Goal: Task Accomplishment & Management: Manage account settings

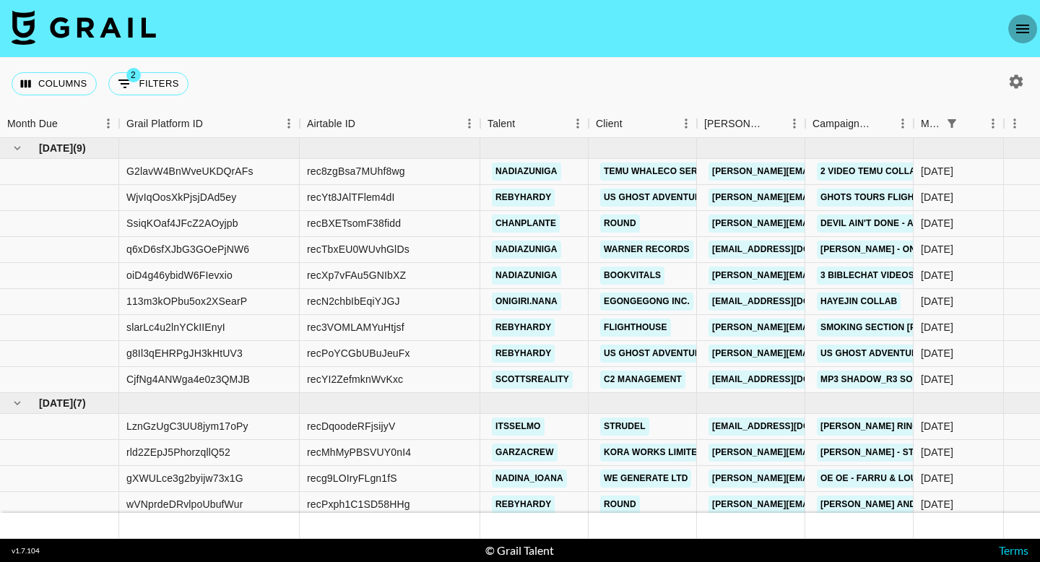
click at [1011, 33] on button "open drawer" at bounding box center [1022, 28] width 29 height 29
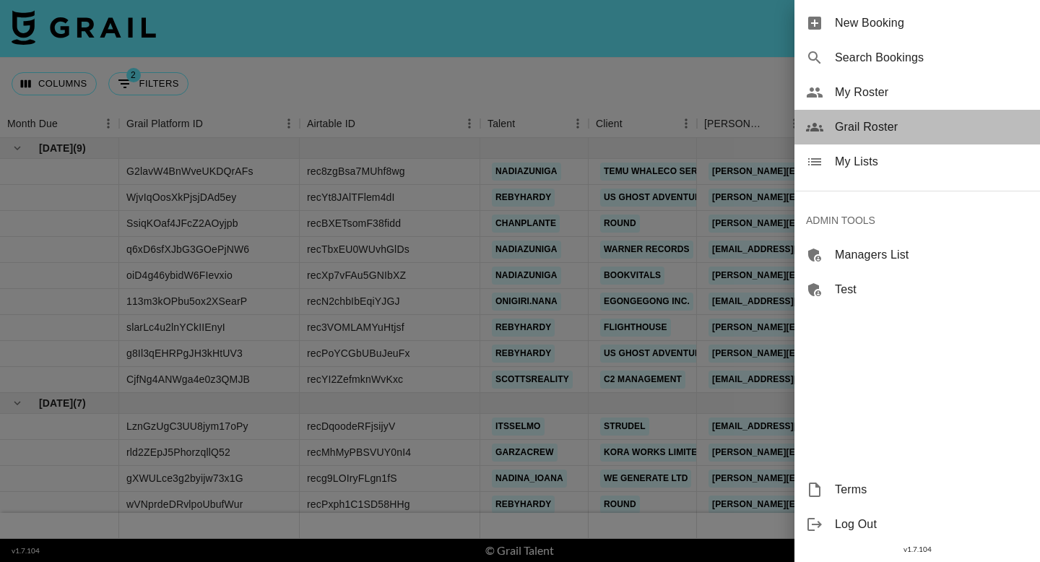
click at [897, 115] on div "Grail Roster" at bounding box center [918, 127] width 246 height 35
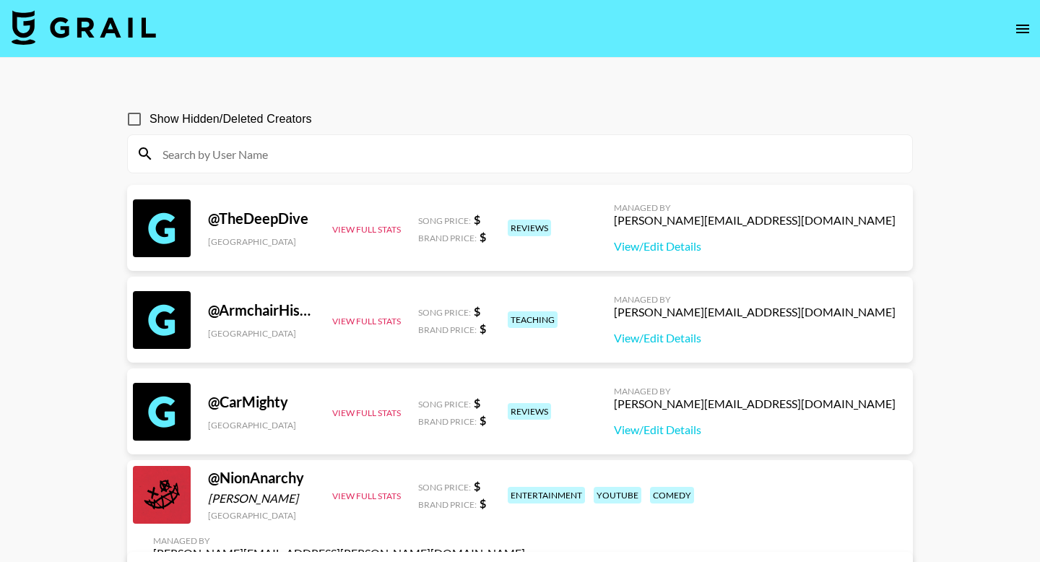
click at [289, 152] on input at bounding box center [529, 153] width 750 height 23
paste input "[PERSON_NAME].lindstrm"
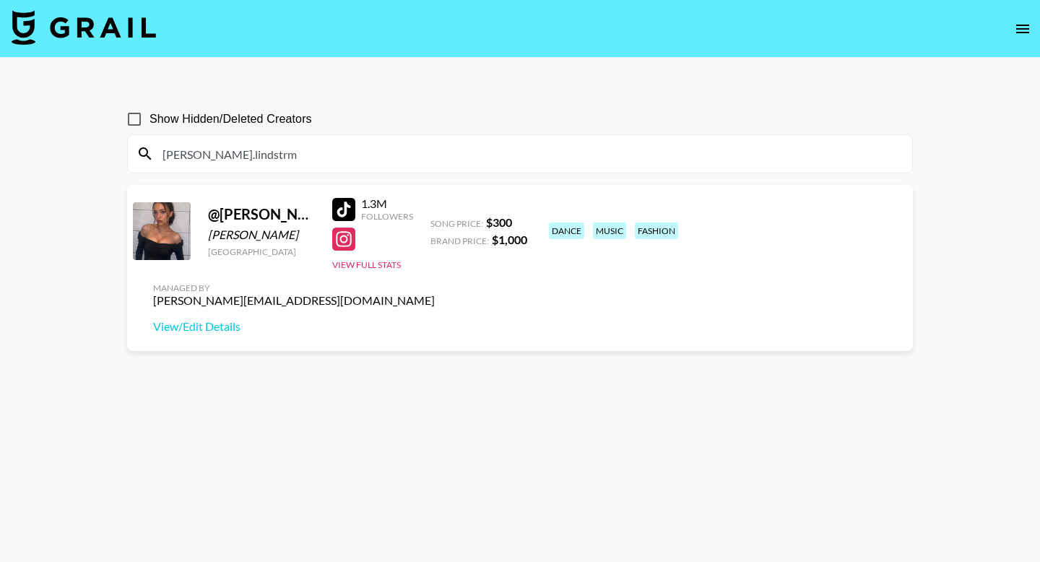
click at [451, 157] on input "[PERSON_NAME].lindstrm" at bounding box center [529, 153] width 750 height 23
paste input "alekessekes_"
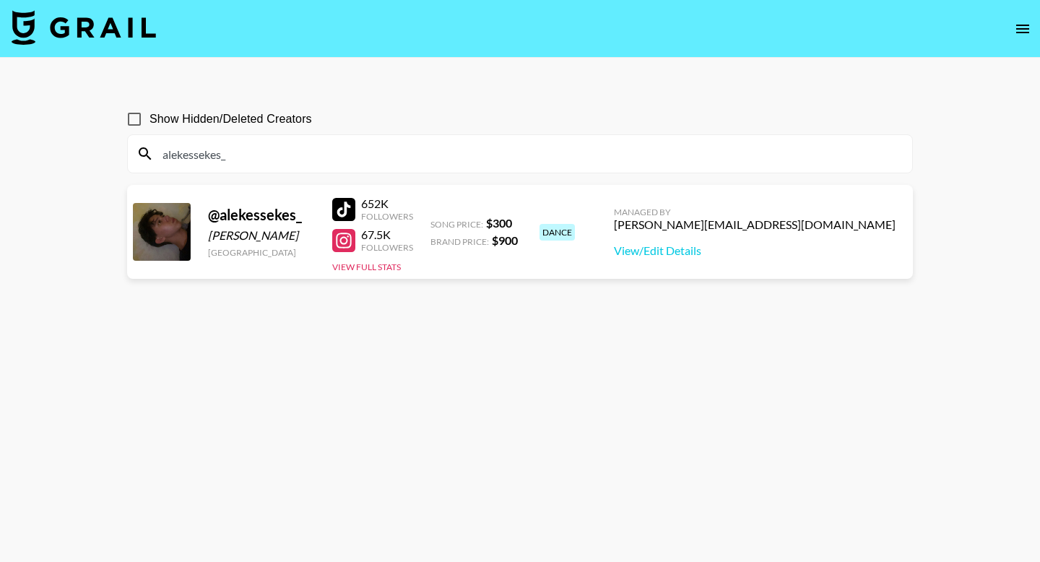
type input "alekessekes_"
click at [1015, 26] on icon "open drawer" at bounding box center [1022, 28] width 17 height 17
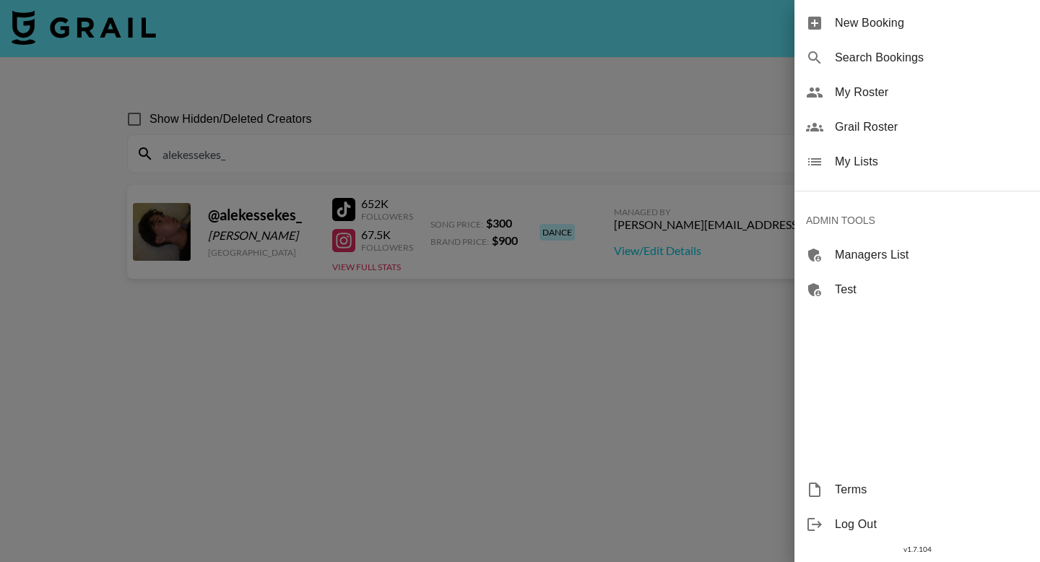
click at [902, 167] on span "My Lists" at bounding box center [932, 161] width 194 height 17
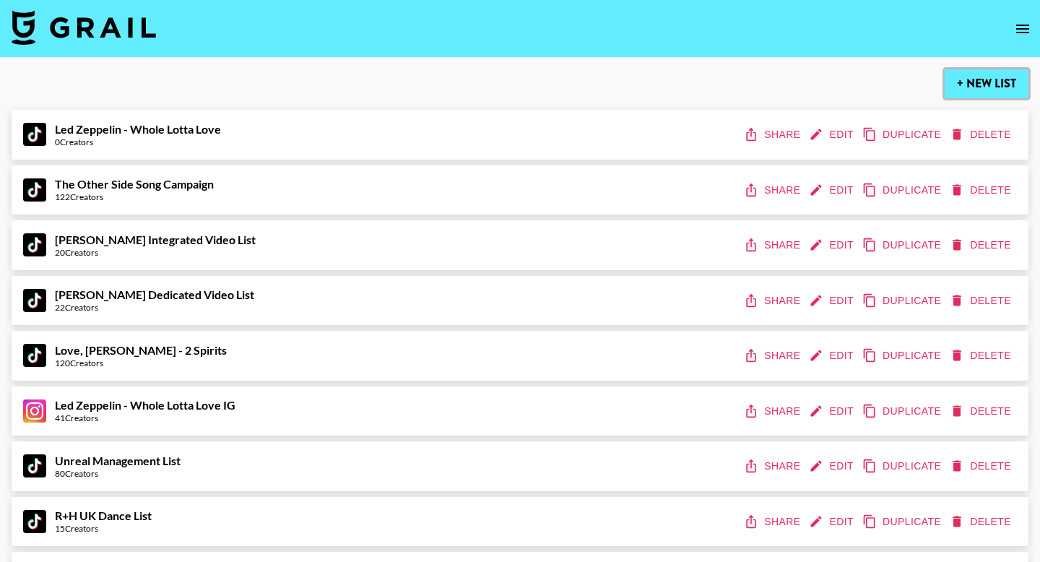
click at [977, 87] on button "+ New List" at bounding box center [987, 83] width 84 height 29
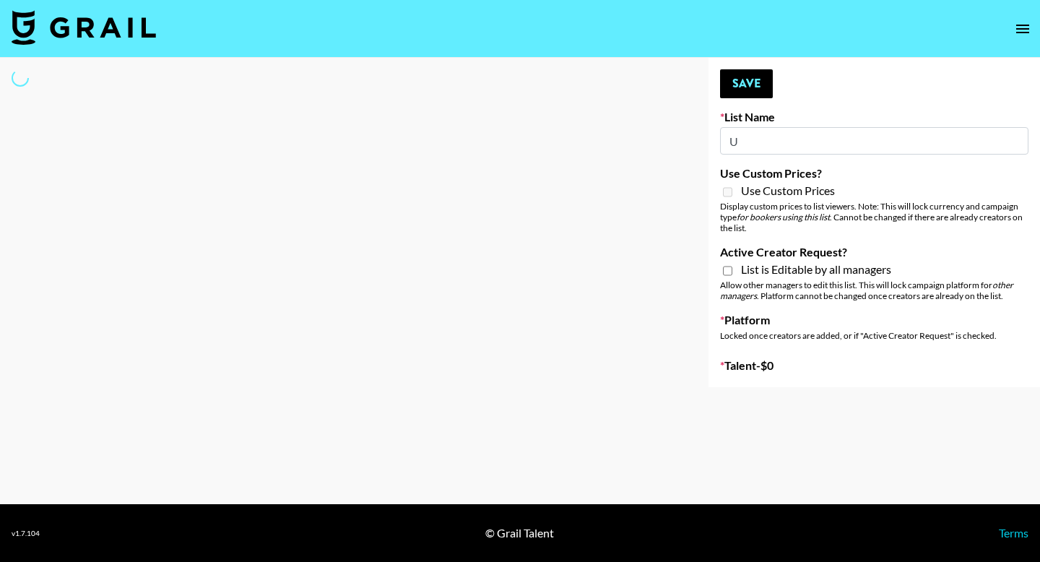
type input "Us"
select select "Song"
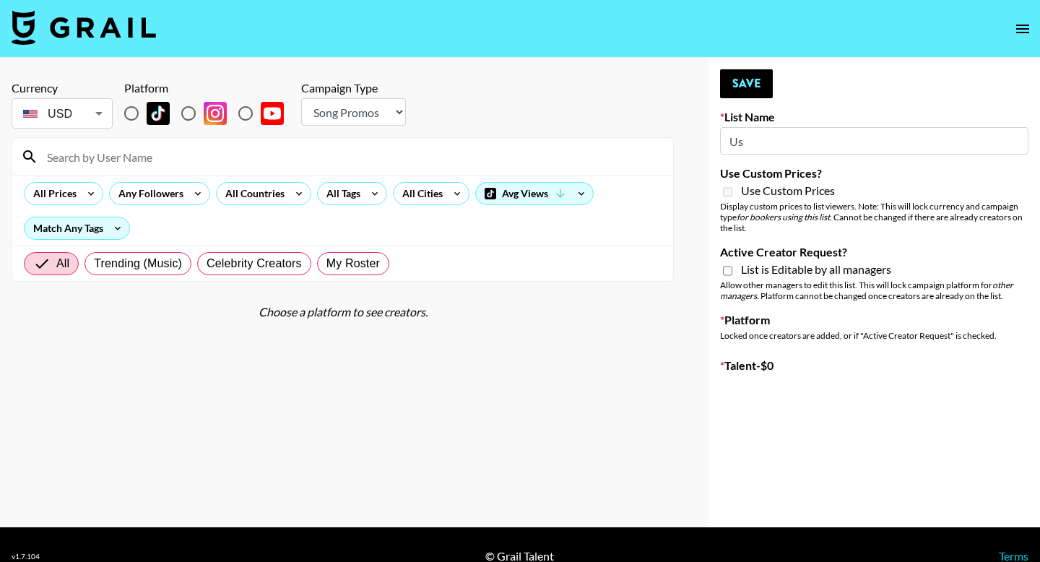
type input "New List"
radio input "true"
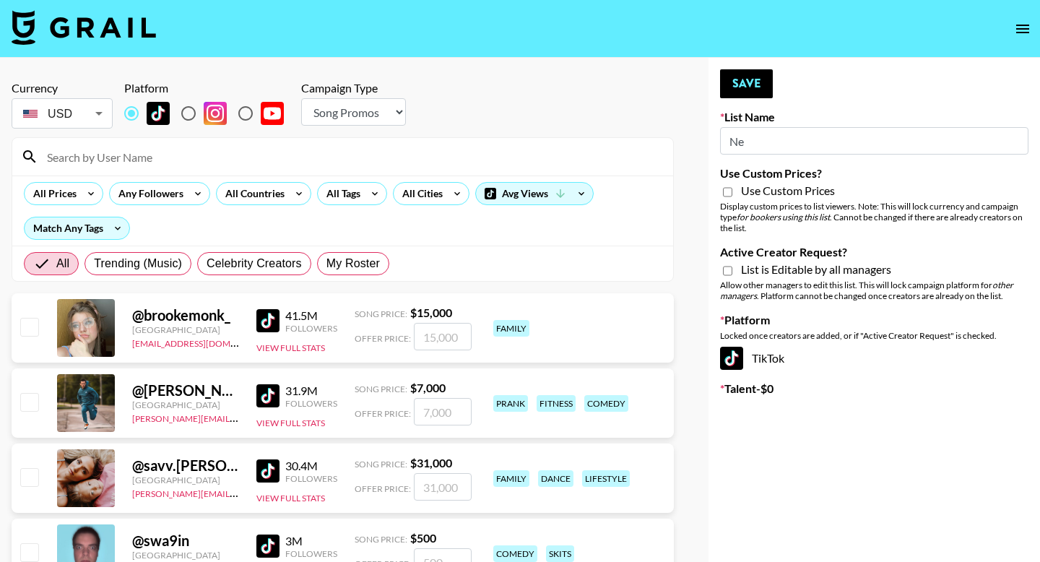
type input "N"
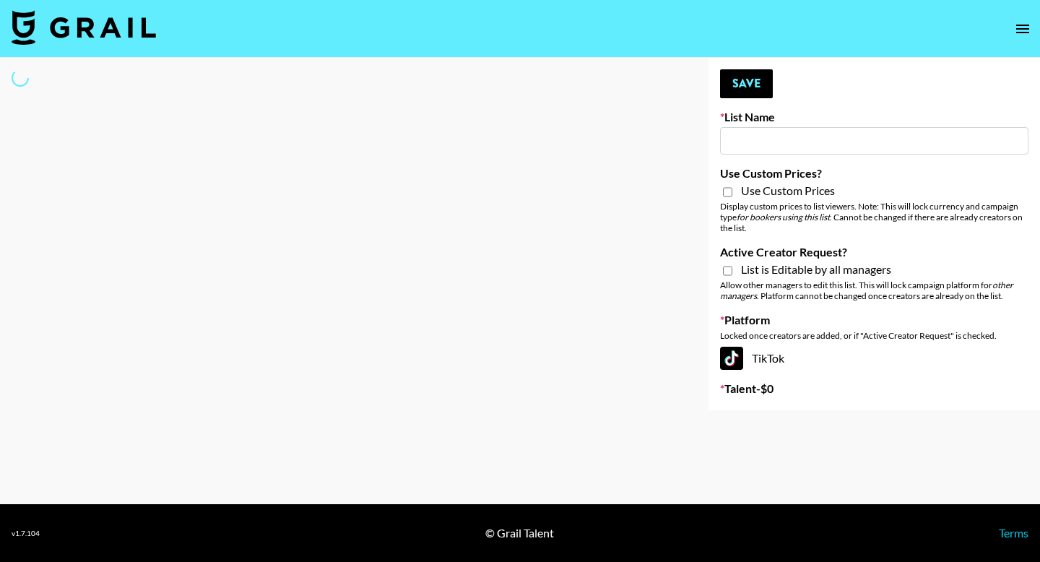
type input "U"
select select "Song"
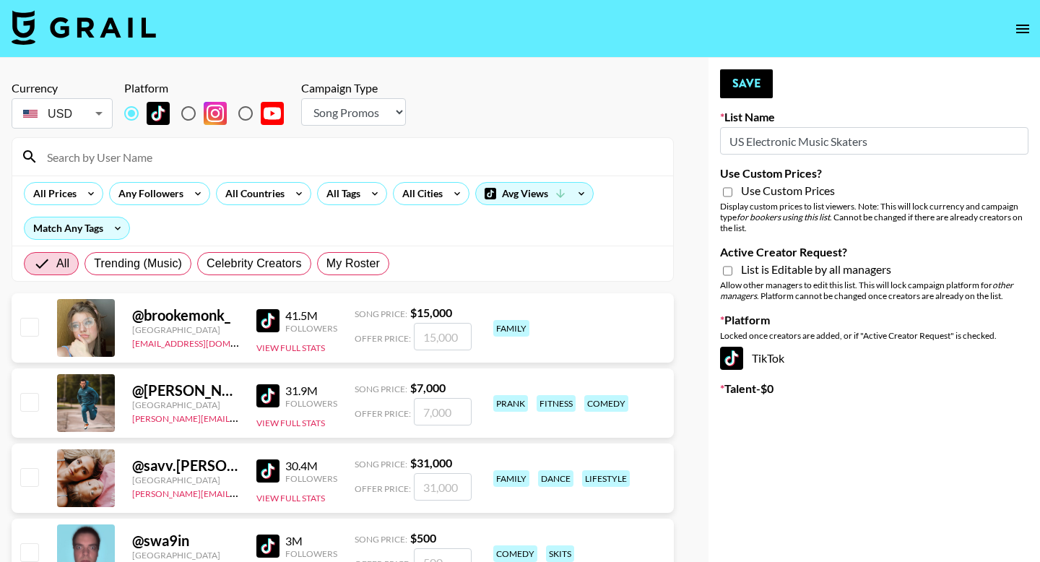
type input "US Electronic Music Skaters"
click at [730, 269] on input "Active Creator Request?" at bounding box center [727, 270] width 9 height 13
checkbox input "true"
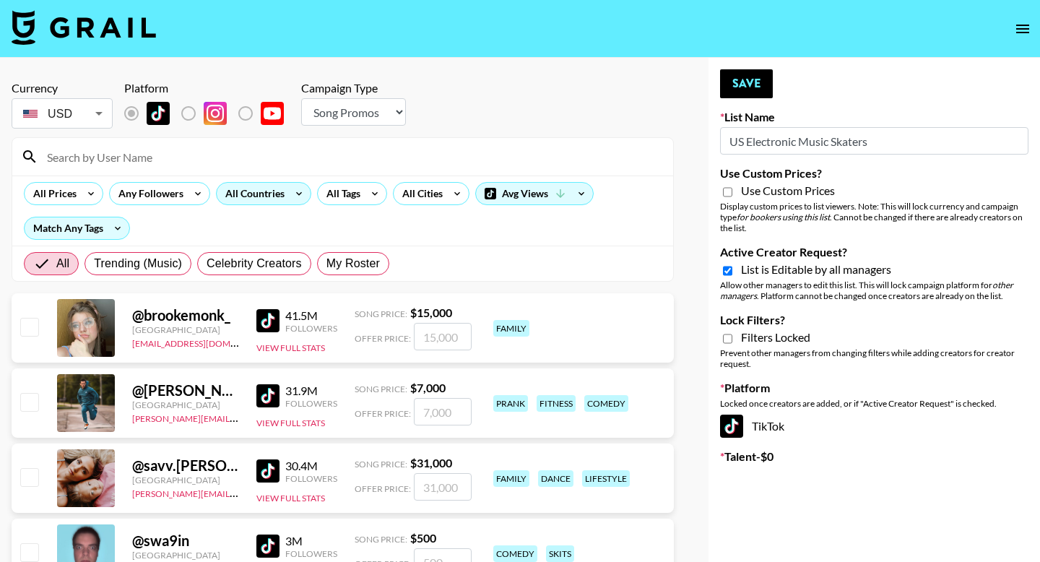
click at [272, 192] on div "All Countries" at bounding box center [252, 194] width 71 height 22
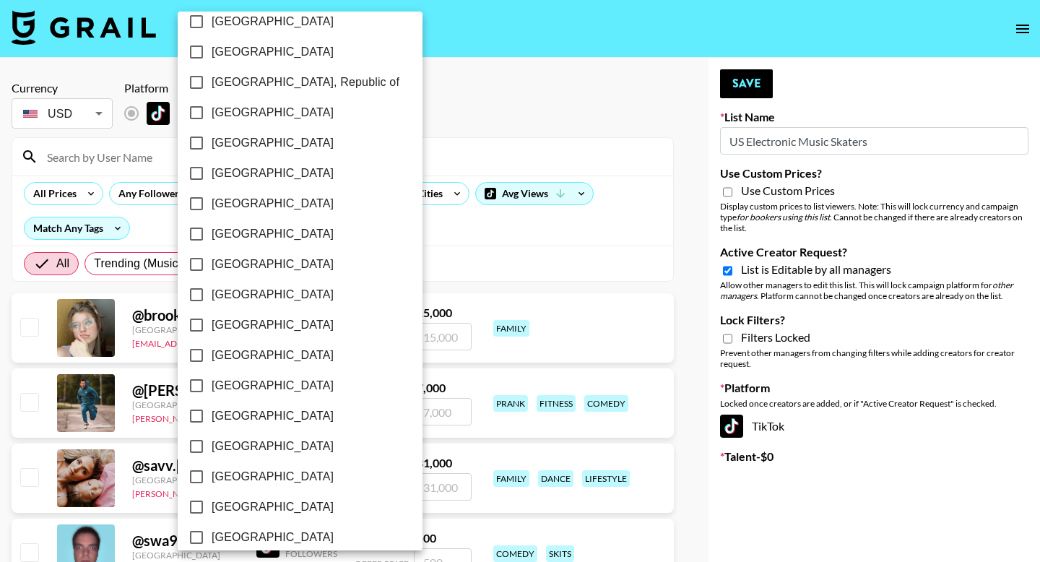
scroll to position [1122, 0]
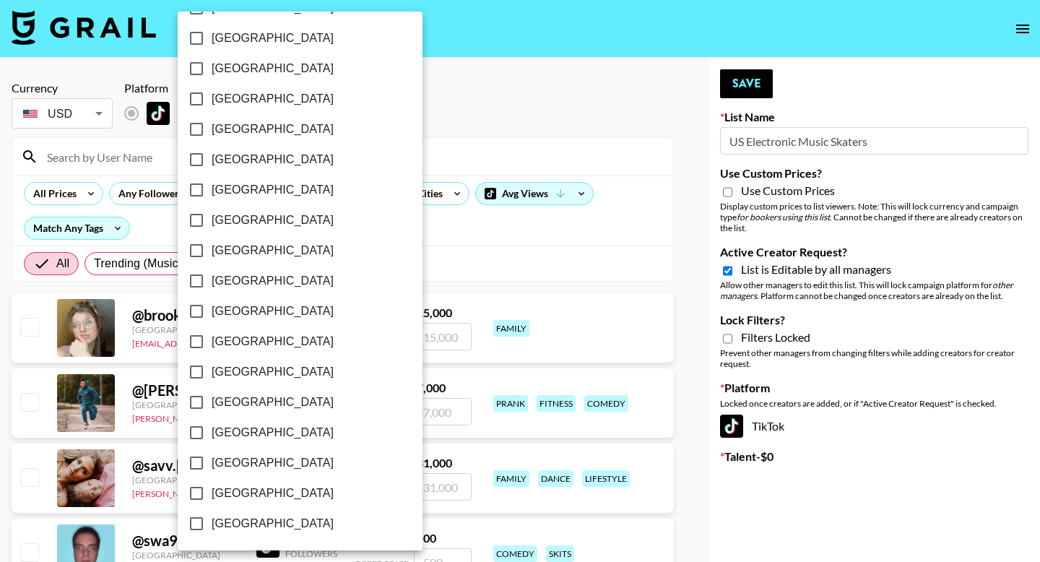
click at [194, 493] on input "[GEOGRAPHIC_DATA]" at bounding box center [196, 493] width 30 height 30
checkbox input "true"
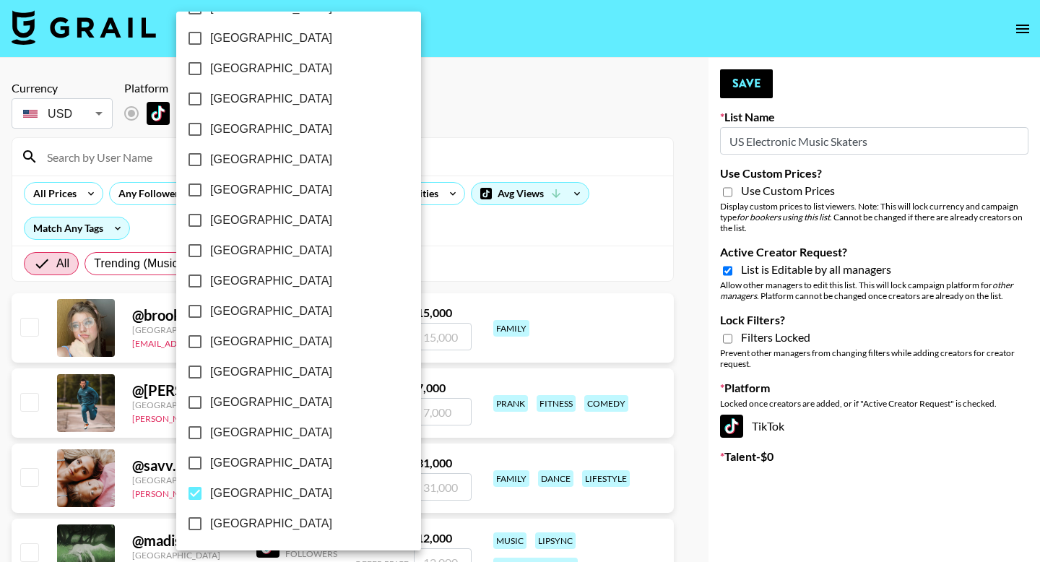
click at [384, 228] on div at bounding box center [520, 281] width 1040 height 562
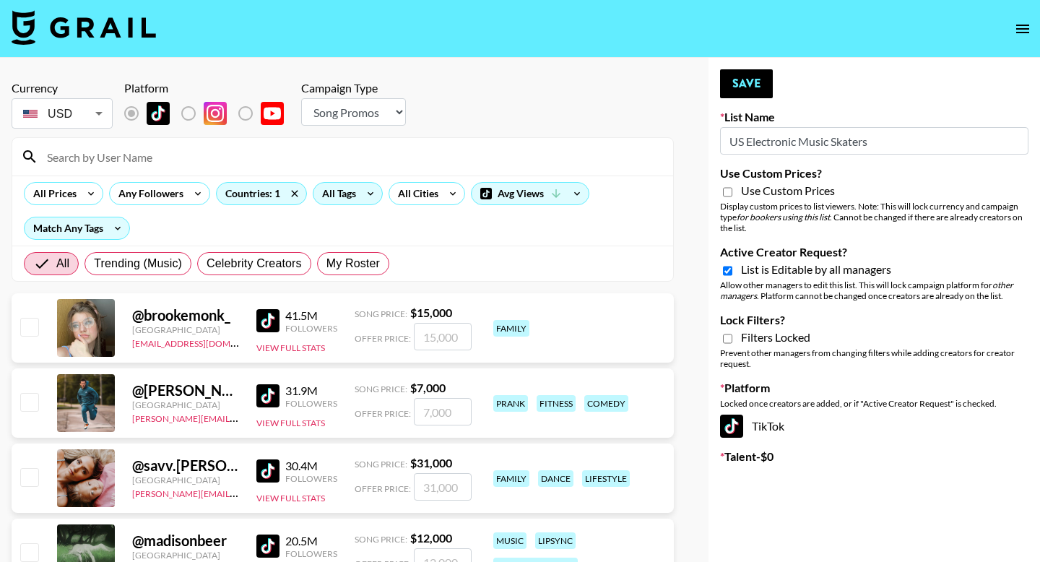
click at [354, 189] on div "All Tags" at bounding box center [336, 194] width 46 height 22
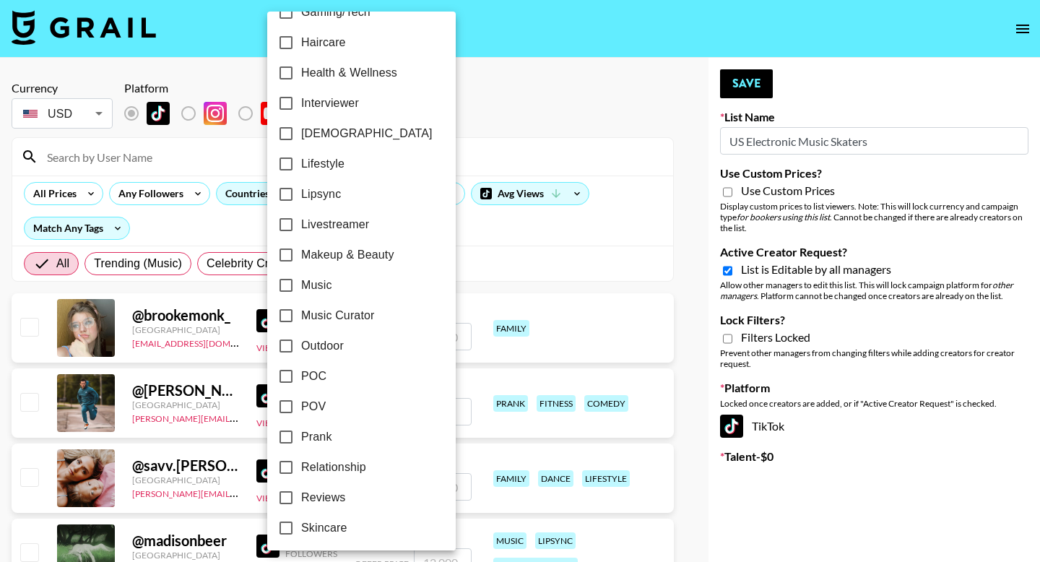
scroll to position [819, 0]
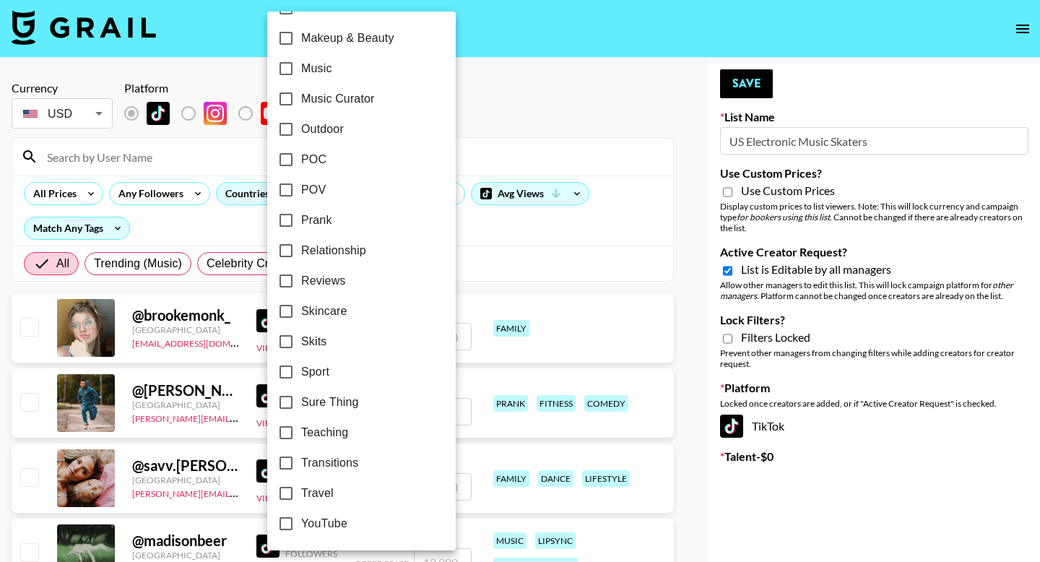
click at [508, 100] on div at bounding box center [520, 281] width 1040 height 562
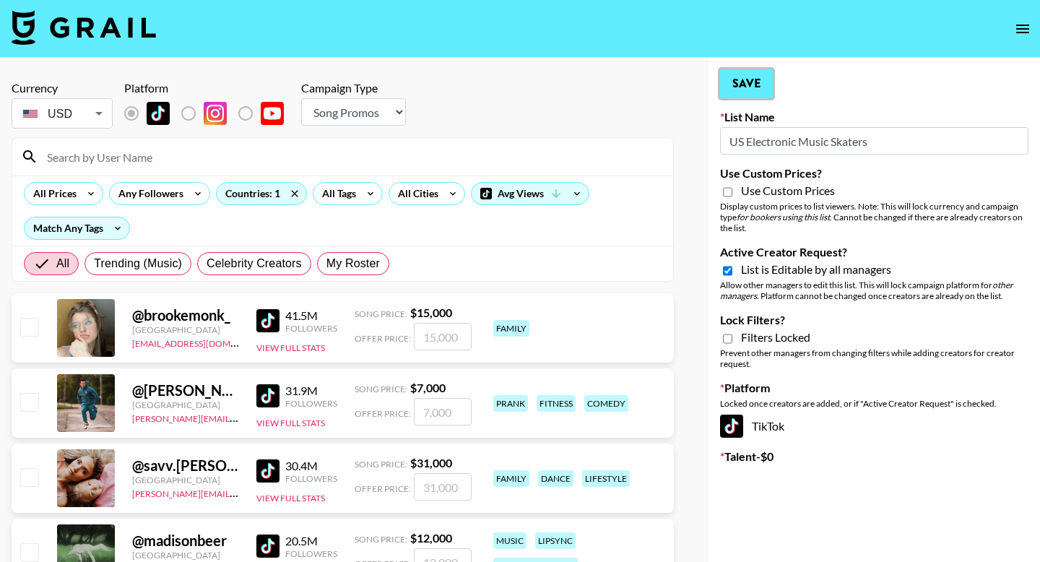
click at [746, 80] on button "Save" at bounding box center [746, 83] width 53 height 29
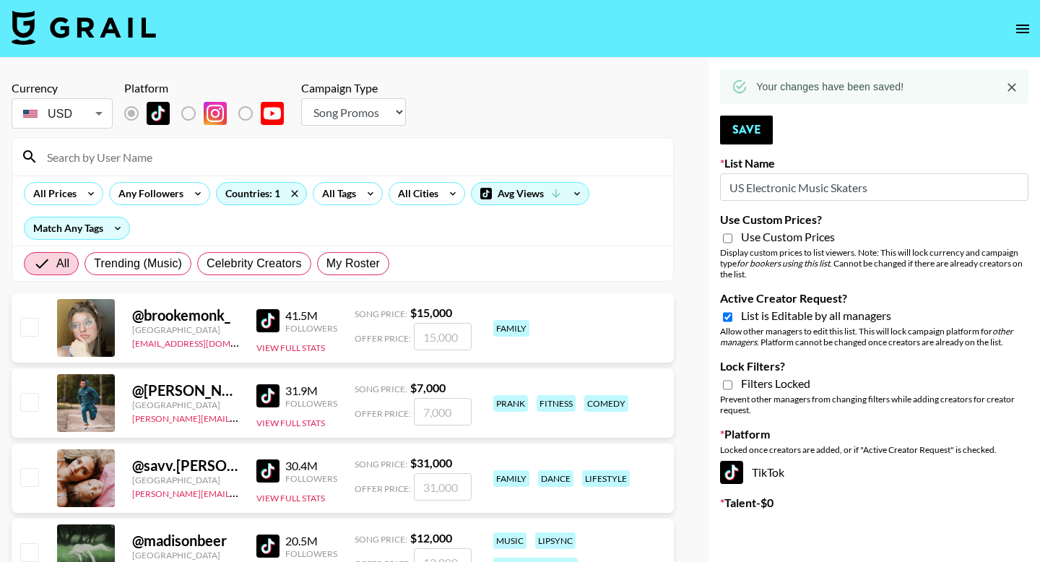
click at [1019, 28] on icon "open drawer" at bounding box center [1022, 29] width 13 height 9
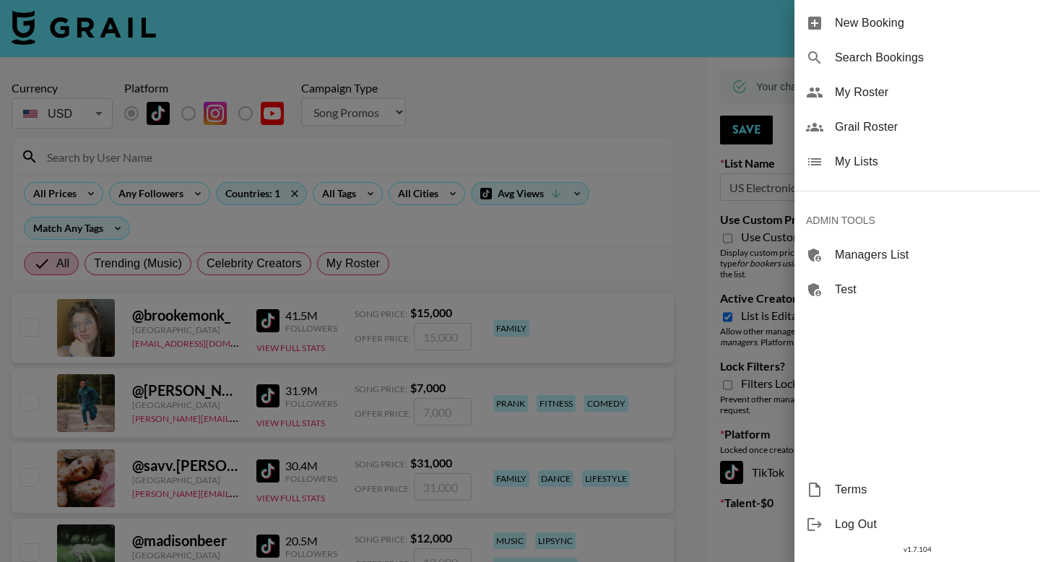
click at [898, 164] on span "My Lists" at bounding box center [932, 161] width 194 height 17
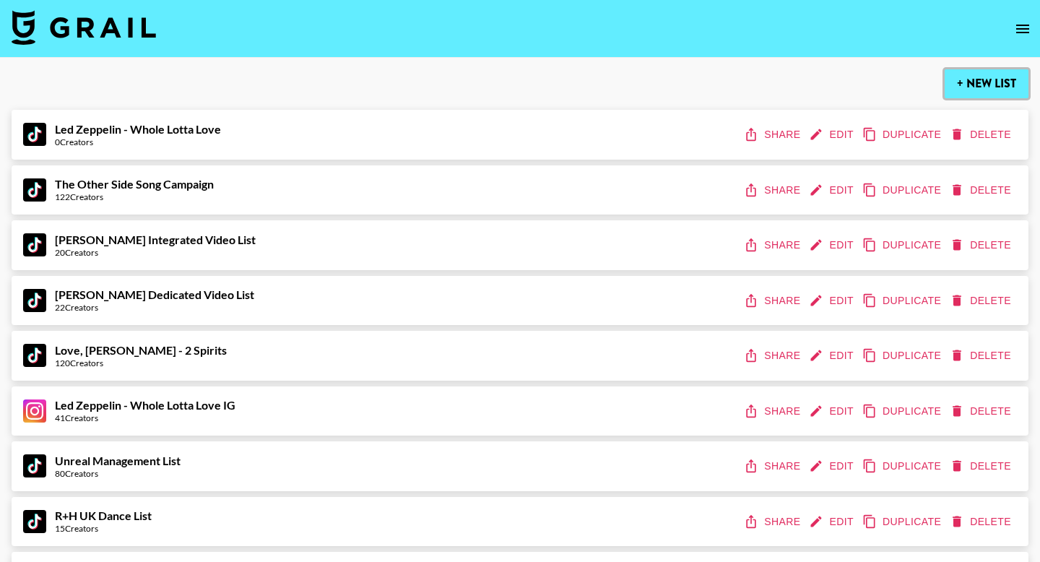
click at [973, 82] on button "+ New List" at bounding box center [987, 83] width 84 height 29
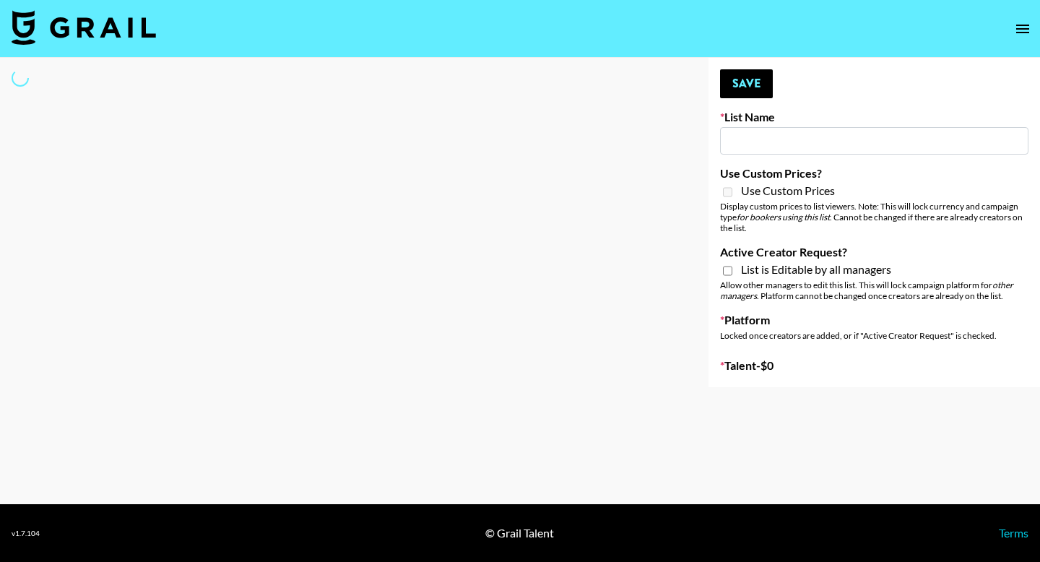
click at [750, 137] on input at bounding box center [874, 140] width 308 height 27
type input "New List"
select select "Song"
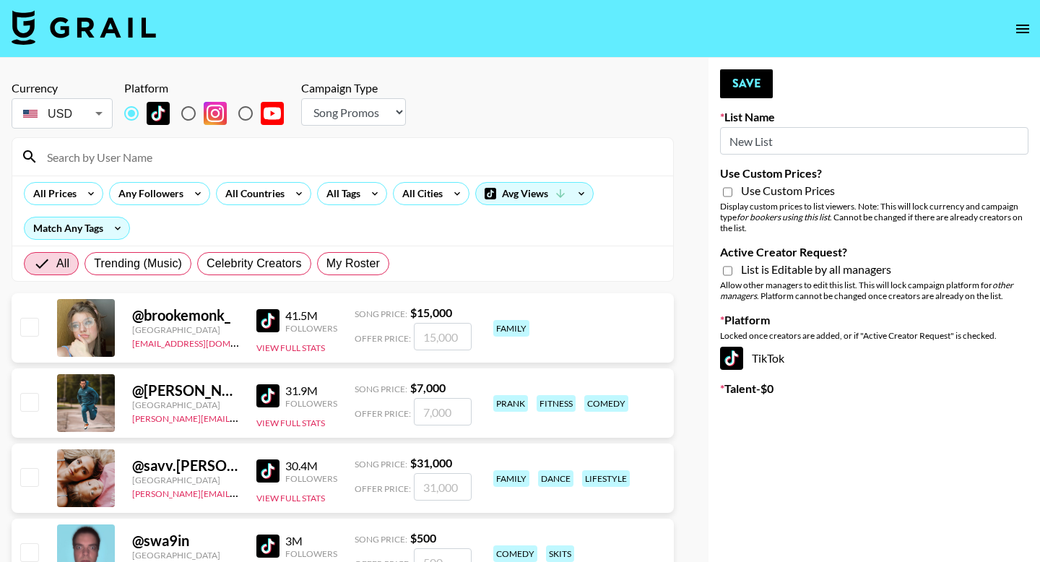
click at [750, 137] on input "New List" at bounding box center [874, 140] width 308 height 27
type input "Netherland Electronic Music Fans"
click at [727, 271] on input "Active Creator Request?" at bounding box center [727, 270] width 9 height 13
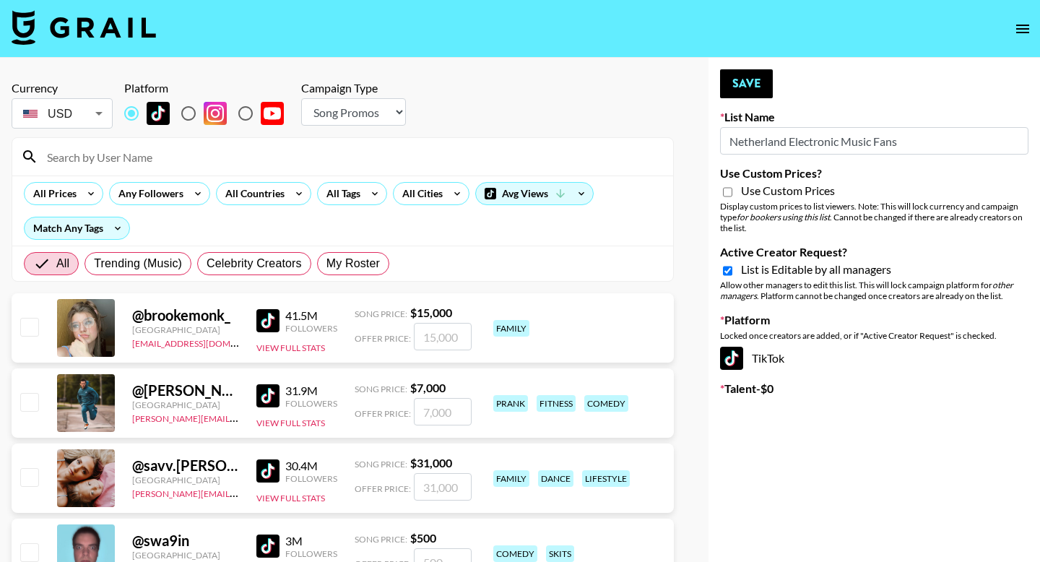
checkbox input "true"
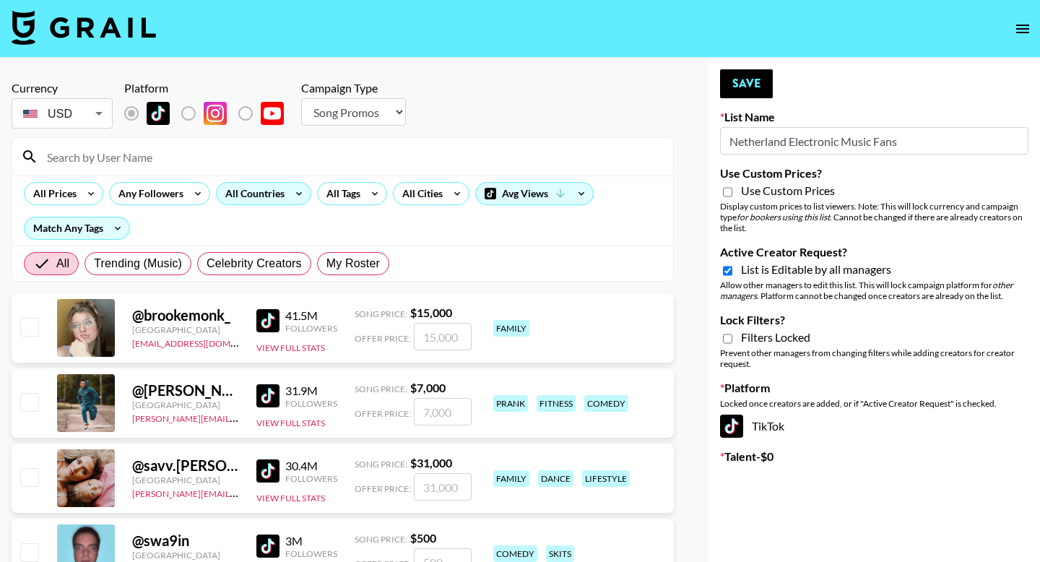
click at [277, 197] on div "All Countries" at bounding box center [252, 194] width 71 height 22
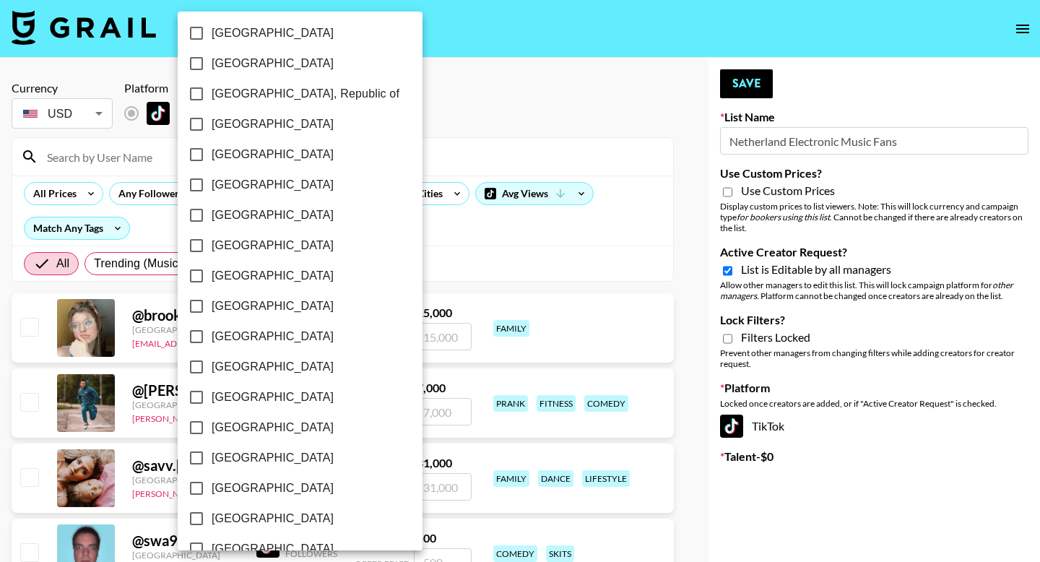
scroll to position [763, 0]
click at [193, 214] on input "[GEOGRAPHIC_DATA]" at bounding box center [196, 216] width 30 height 30
checkbox input "true"
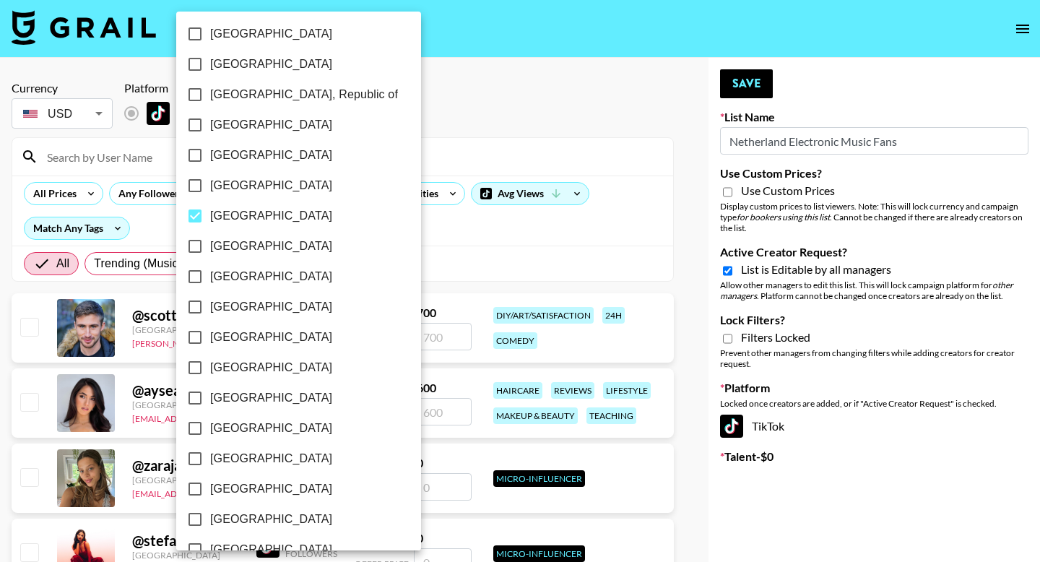
click at [485, 139] on div at bounding box center [520, 281] width 1040 height 562
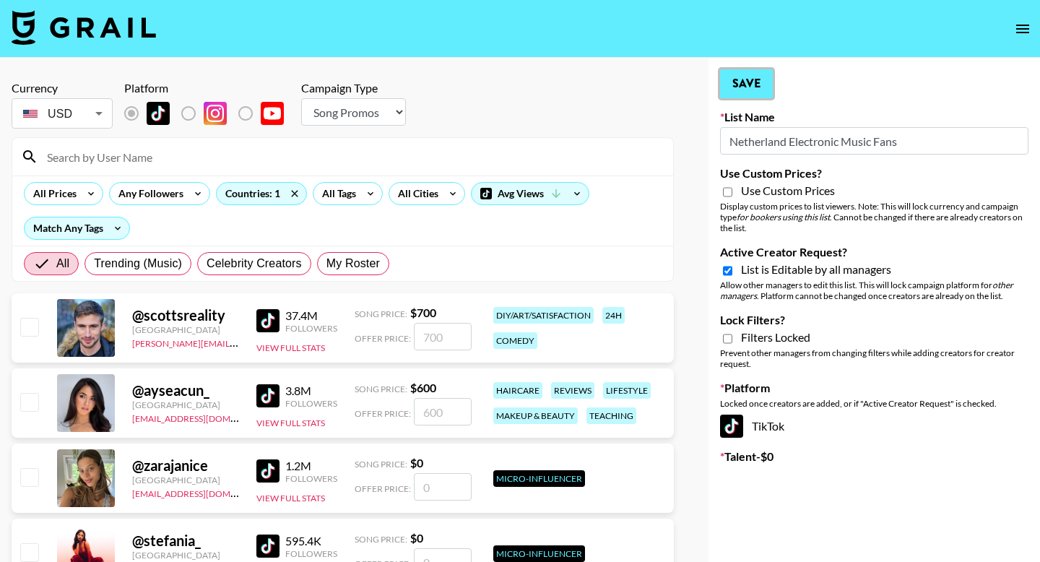
click at [746, 84] on button "Save" at bounding box center [746, 83] width 53 height 29
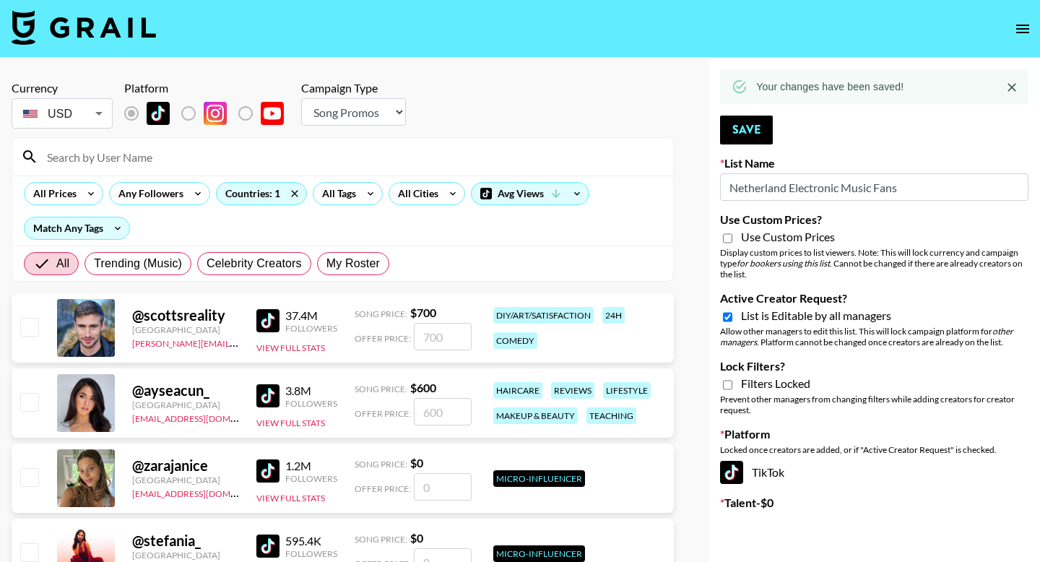
click at [1024, 25] on icon "open drawer" at bounding box center [1022, 29] width 13 height 9
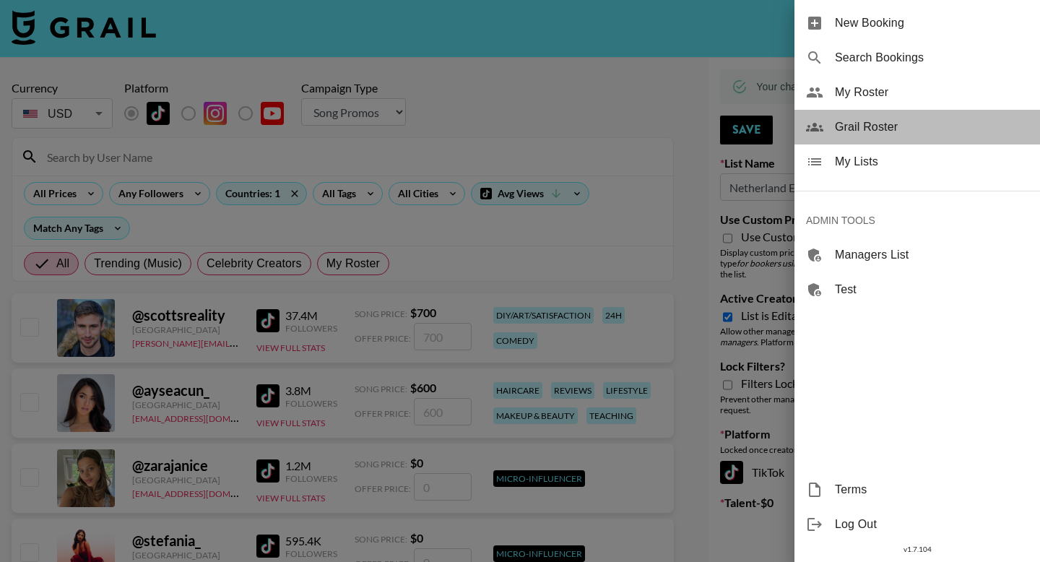
click at [869, 131] on span "Grail Roster" at bounding box center [932, 126] width 194 height 17
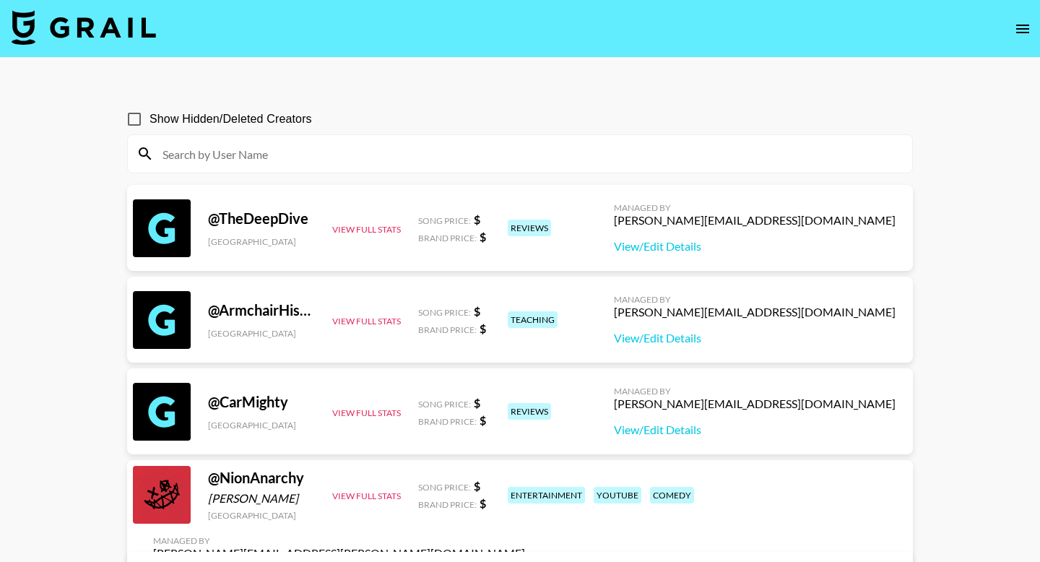
click at [1031, 35] on button "open drawer" at bounding box center [1022, 28] width 29 height 29
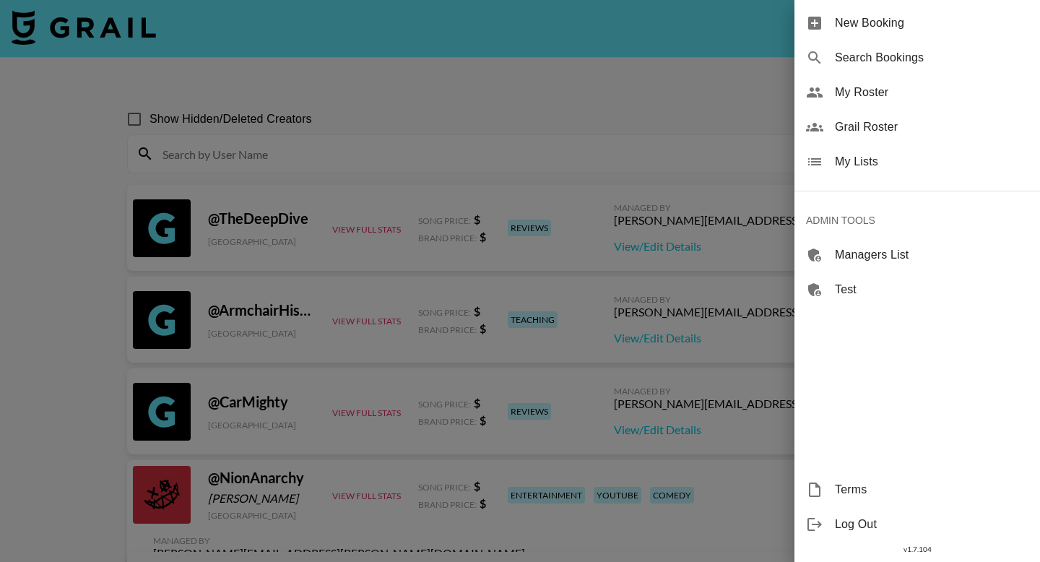
click at [868, 167] on span "My Lists" at bounding box center [932, 161] width 194 height 17
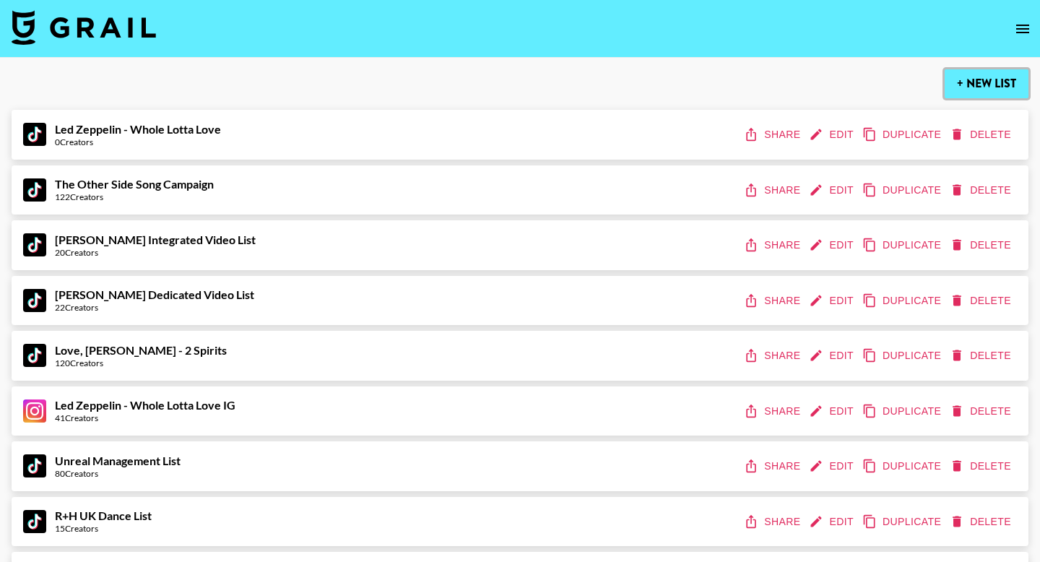
click at [977, 79] on button "+ New List" at bounding box center [987, 83] width 84 height 29
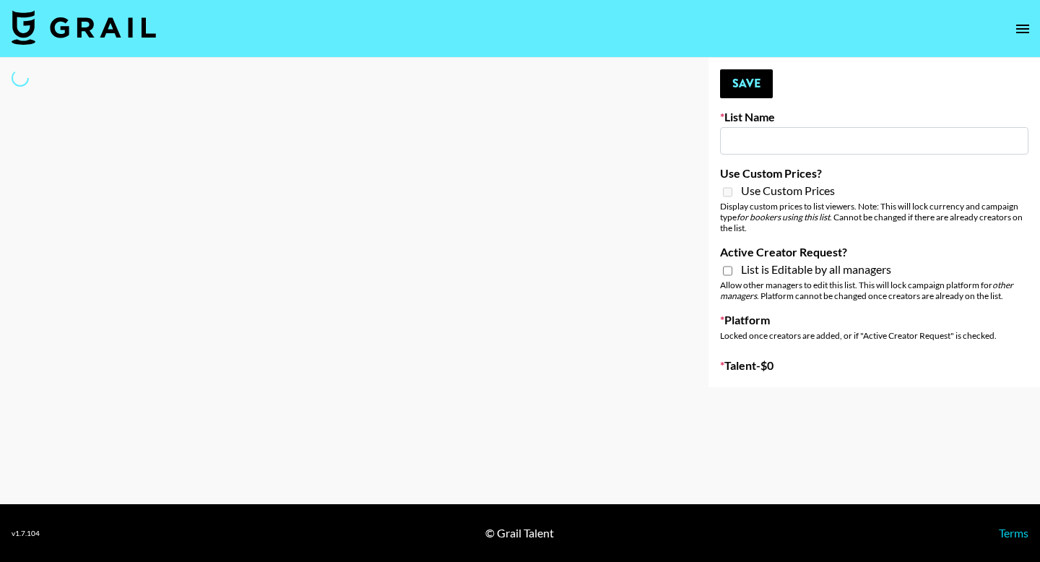
click at [839, 145] on input at bounding box center [874, 140] width 308 height 27
type input "New List"
select select "Song"
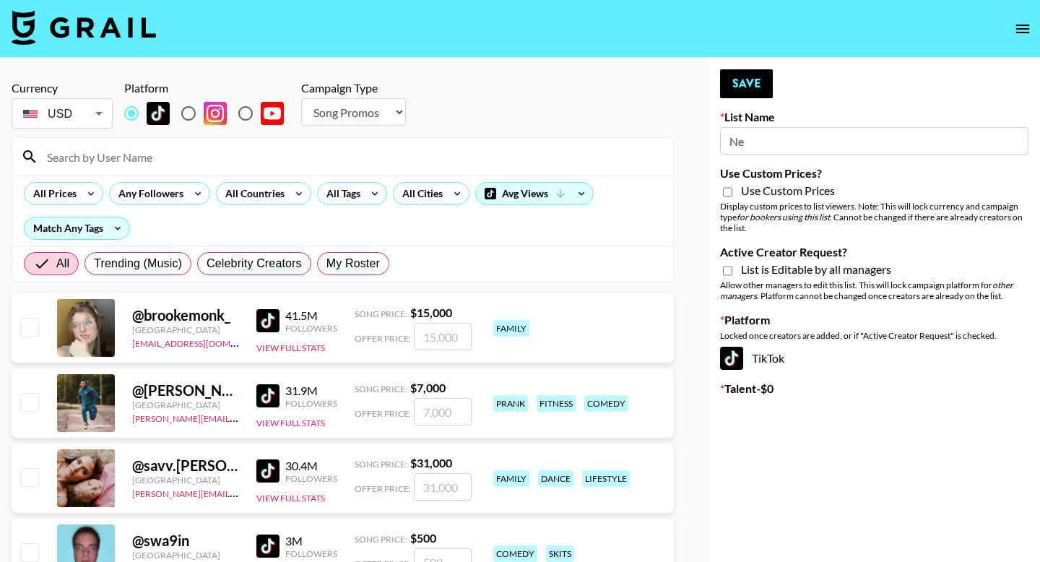
type input "N"
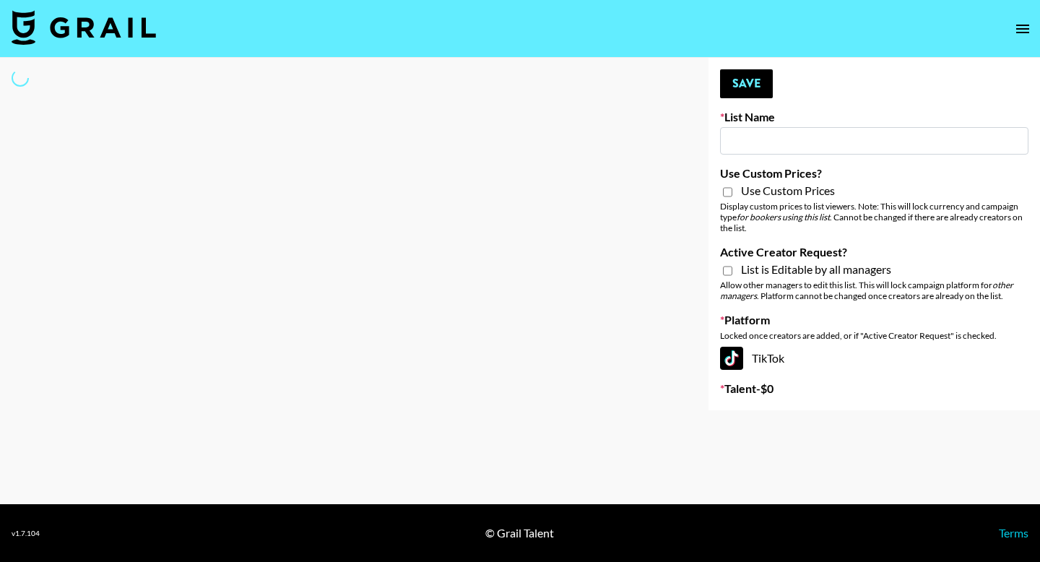
type input "A"
select select "Song"
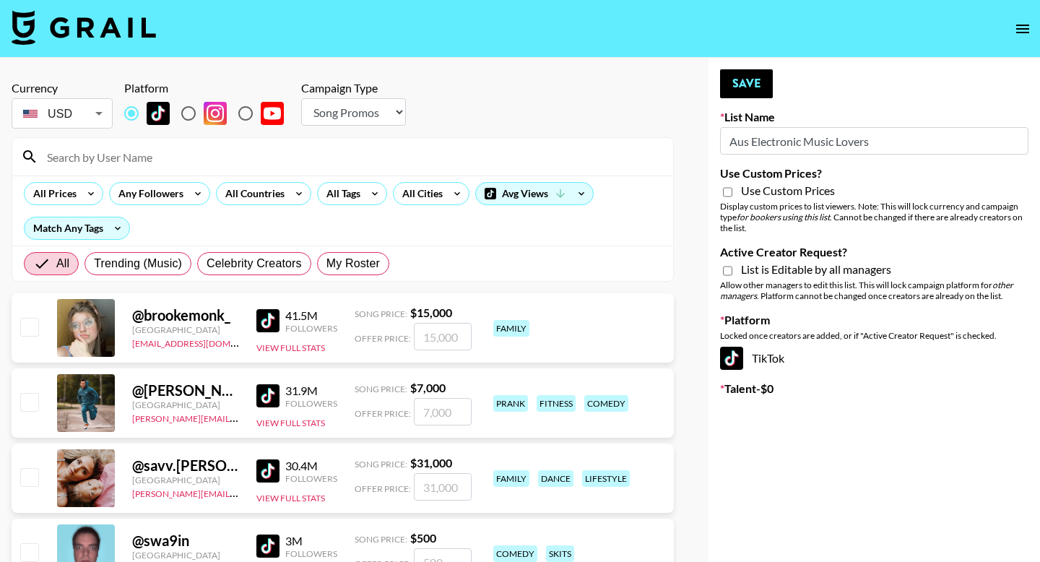
type input "Aus Electronic Music Lovers"
click at [727, 272] on input "Active Creator Request?" at bounding box center [727, 270] width 9 height 13
checkbox input "true"
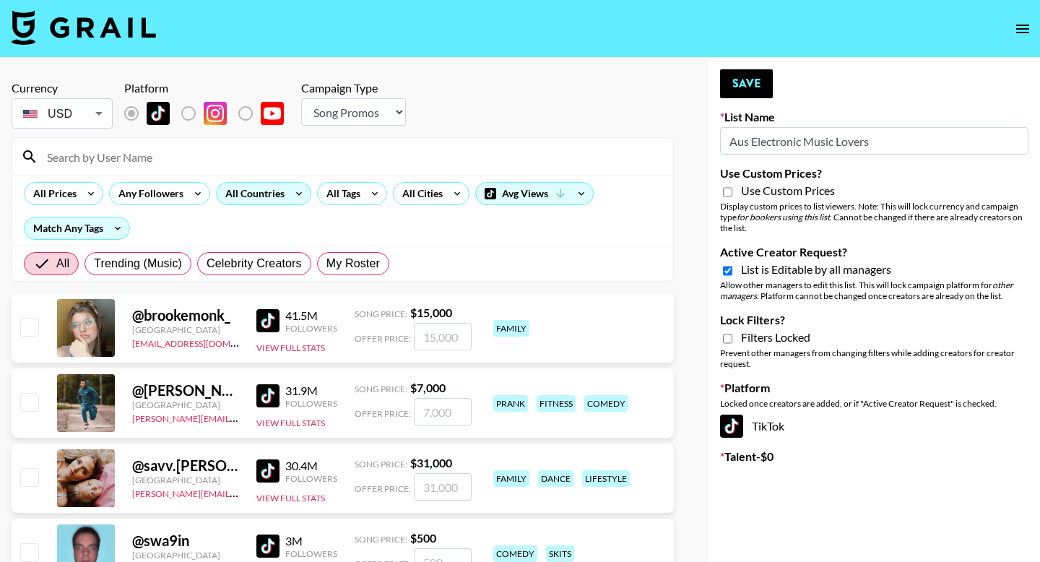
click at [263, 202] on div "All Countries" at bounding box center [252, 194] width 71 height 22
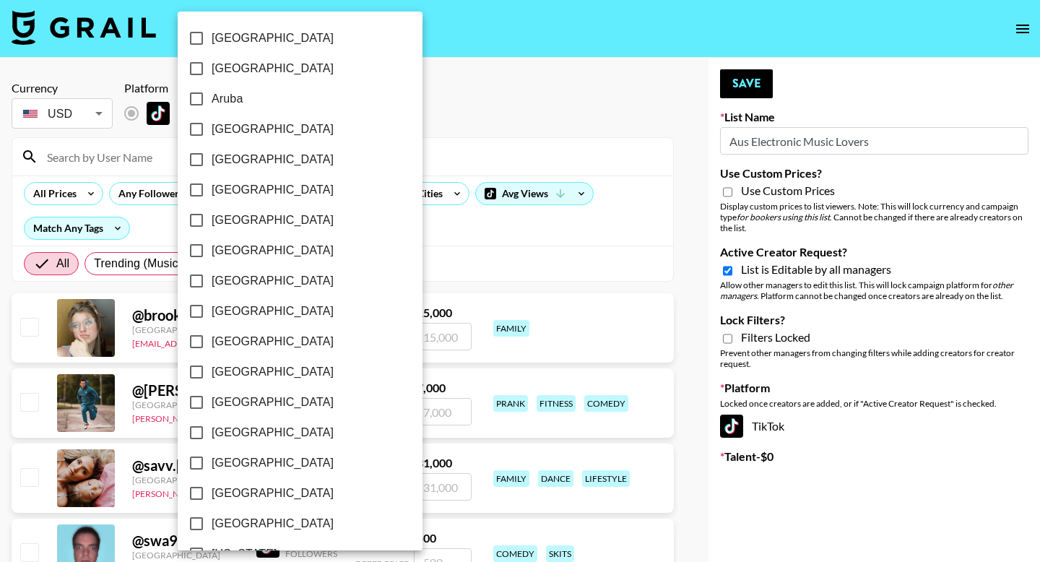
click at [196, 129] on input "[GEOGRAPHIC_DATA]" at bounding box center [196, 129] width 30 height 30
checkbox input "true"
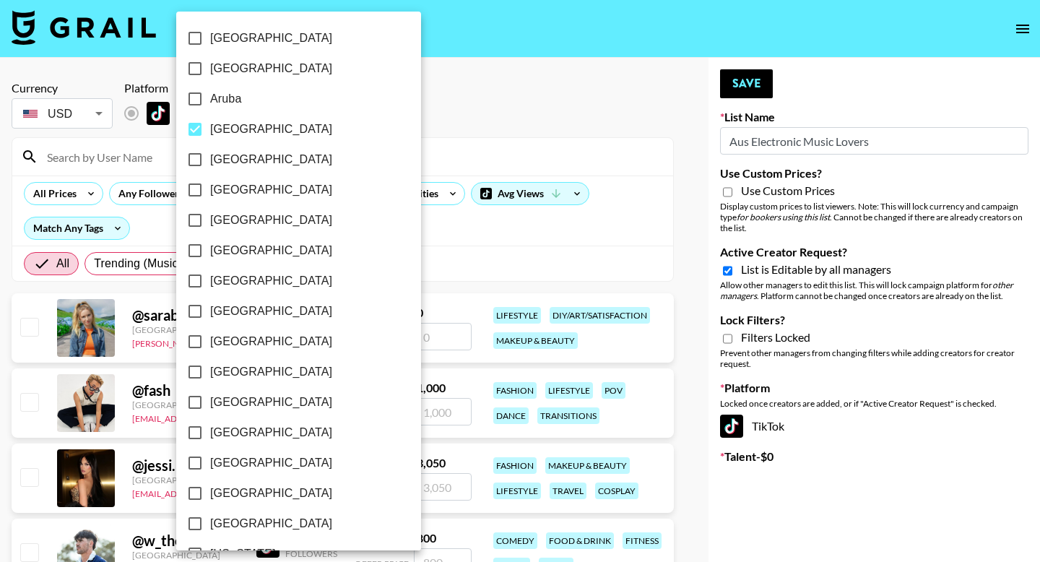
click at [741, 83] on div at bounding box center [520, 281] width 1040 height 562
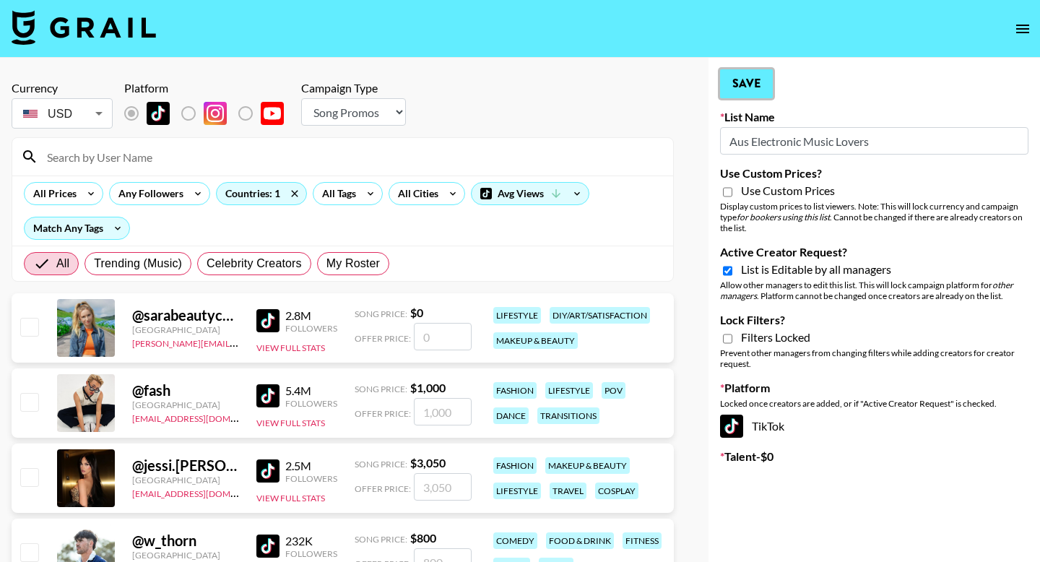
click at [742, 85] on button "Save" at bounding box center [746, 83] width 53 height 29
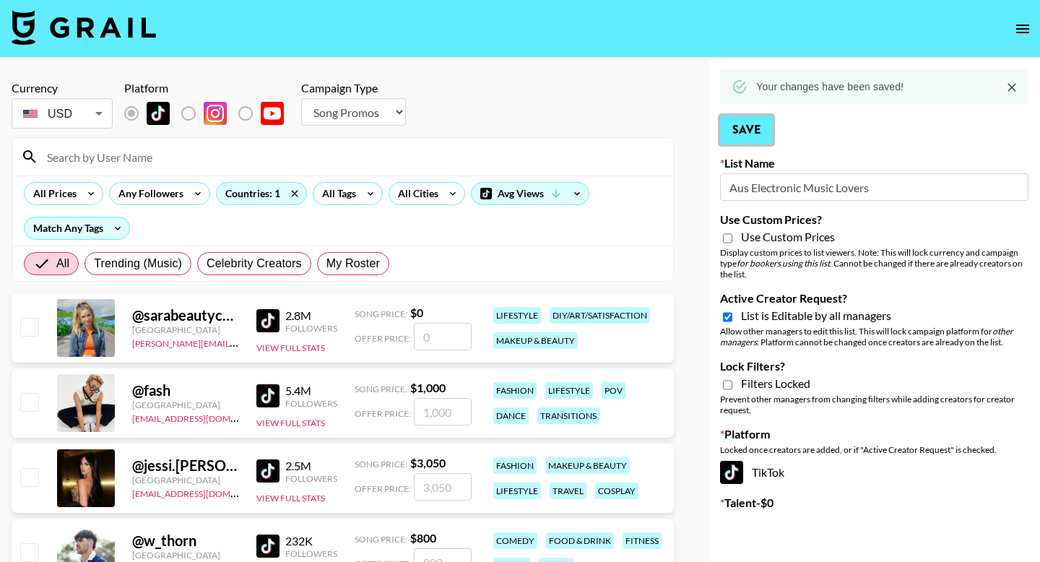
click at [1026, 23] on icon "open drawer" at bounding box center [1022, 28] width 17 height 17
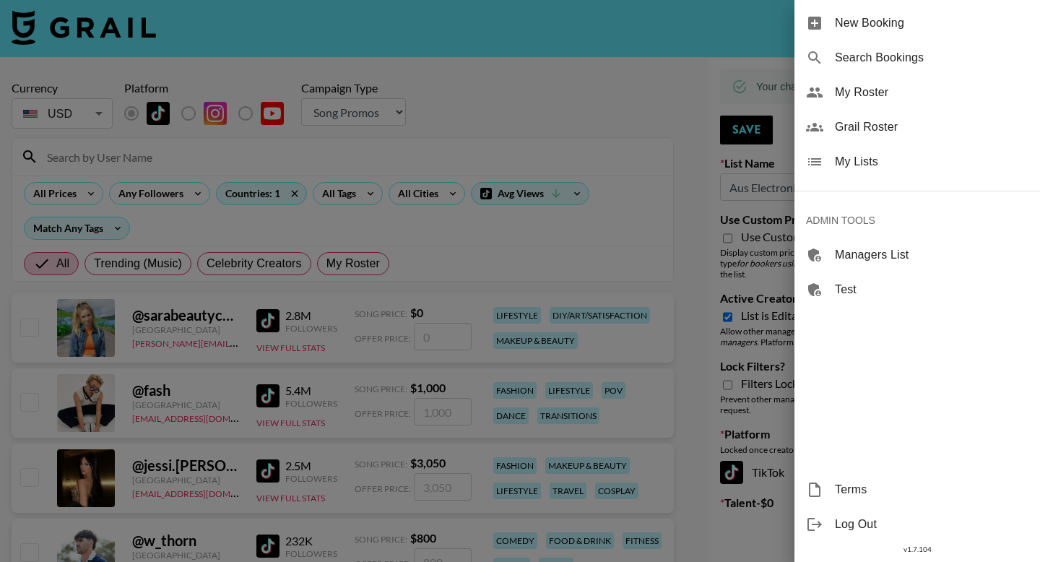
click at [857, 156] on span "My Lists" at bounding box center [932, 161] width 194 height 17
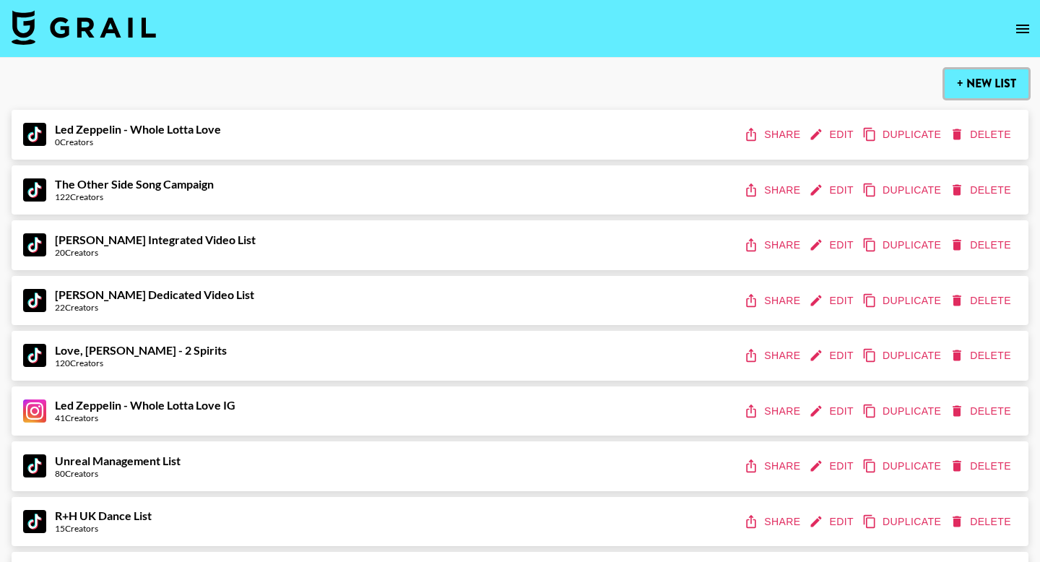
click at [969, 74] on button "+ New List" at bounding box center [987, 83] width 84 height 29
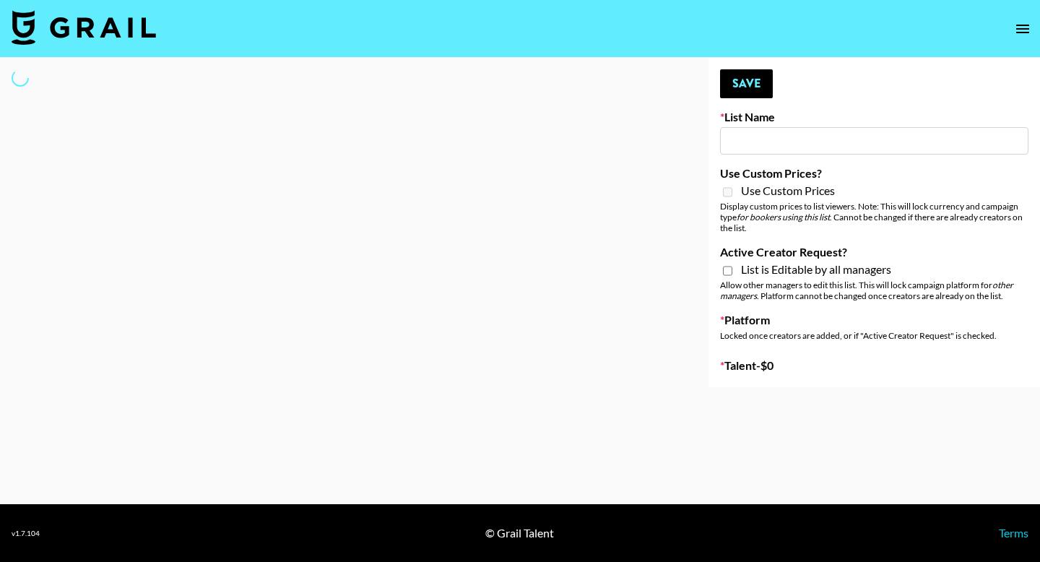
click at [745, 139] on input at bounding box center [874, 140] width 308 height 27
type input "New List"
select select "Song"
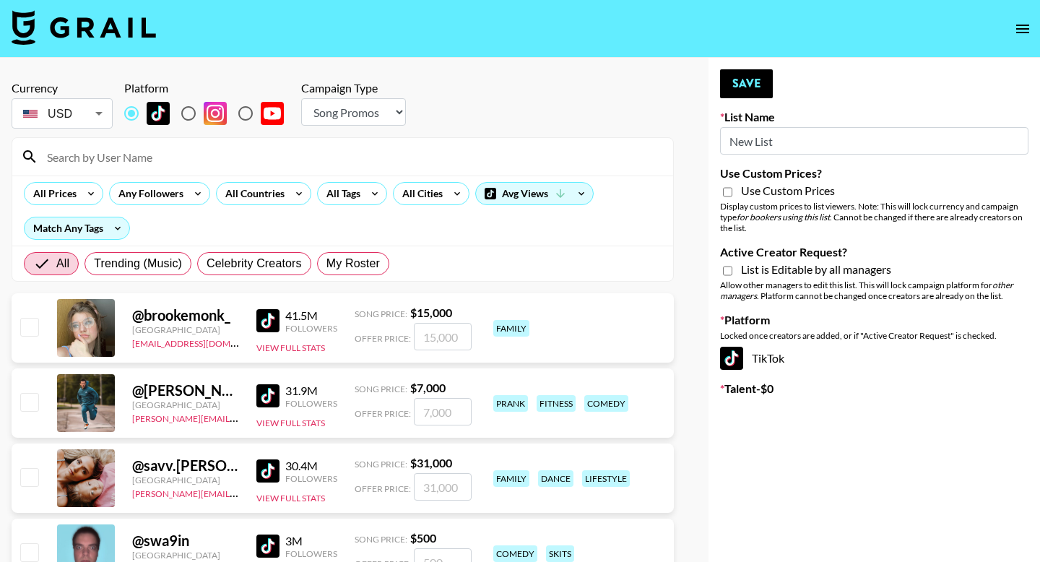
click at [827, 135] on input "New List" at bounding box center [874, 140] width 308 height 27
paste input "SOS - [PERSON_NAME]"
type input "SOS - [PERSON_NAME]"
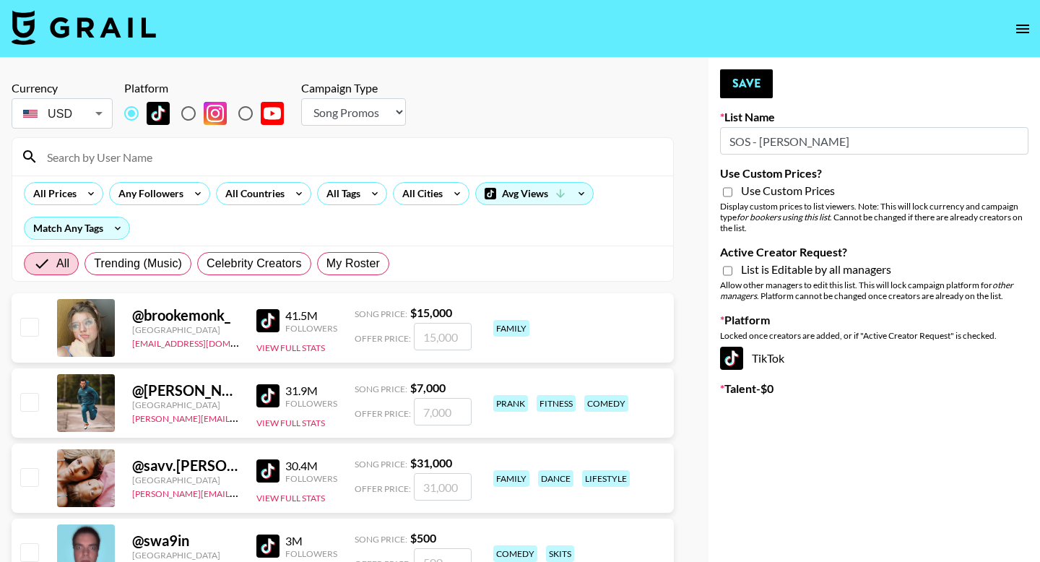
click at [726, 271] on input "Active Creator Request?" at bounding box center [727, 270] width 9 height 13
checkbox input "true"
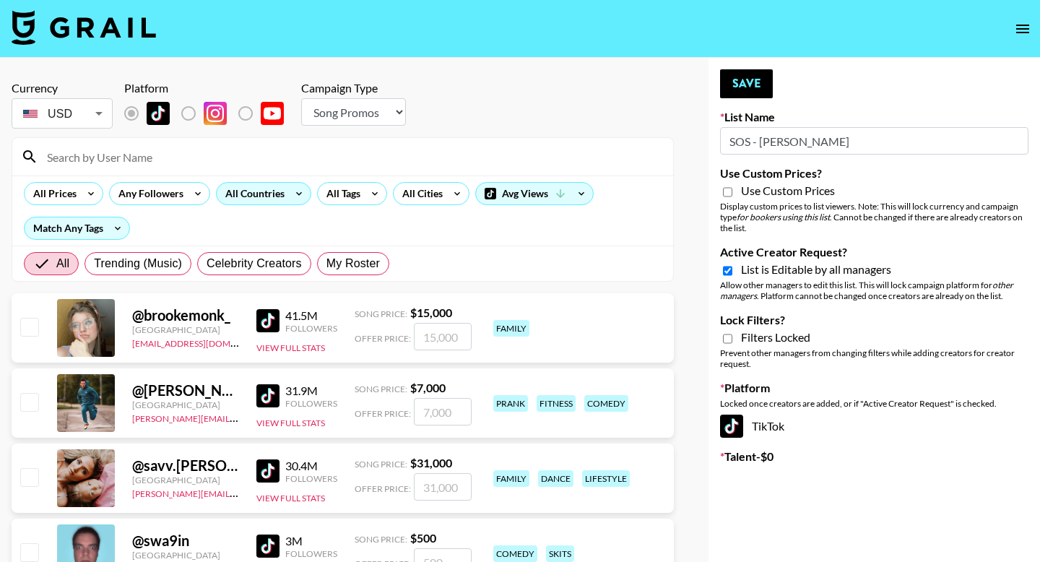
click at [285, 192] on div "All Countries" at bounding box center [252, 194] width 71 height 22
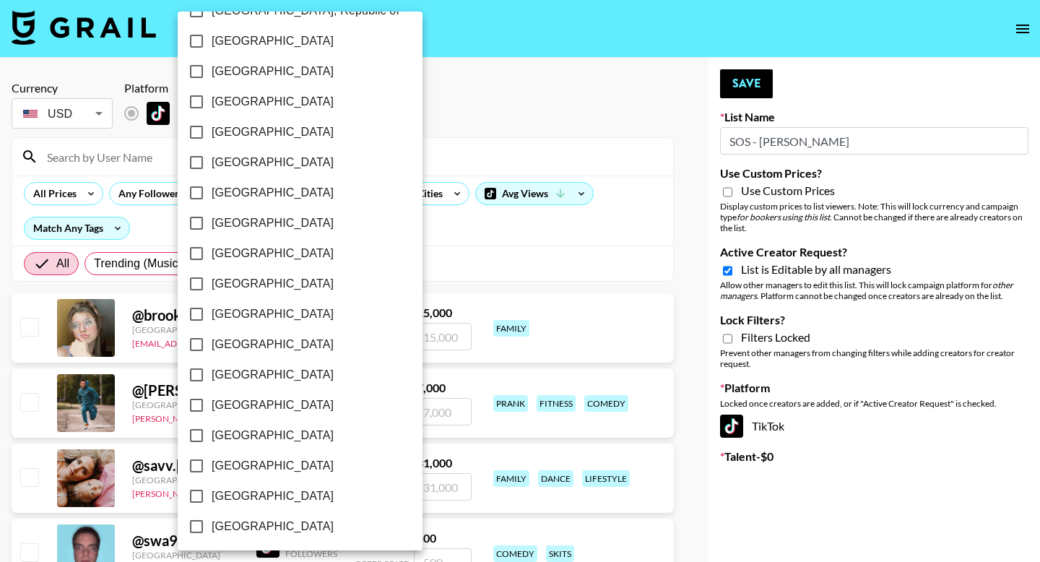
scroll to position [1122, 0]
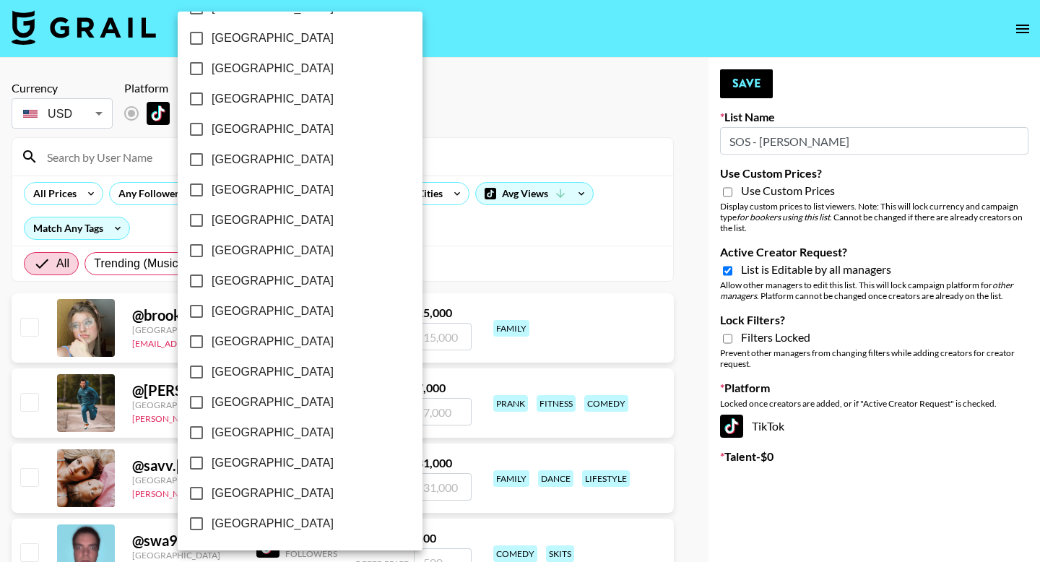
click at [195, 498] on input "[GEOGRAPHIC_DATA]" at bounding box center [196, 493] width 30 height 30
checkbox input "true"
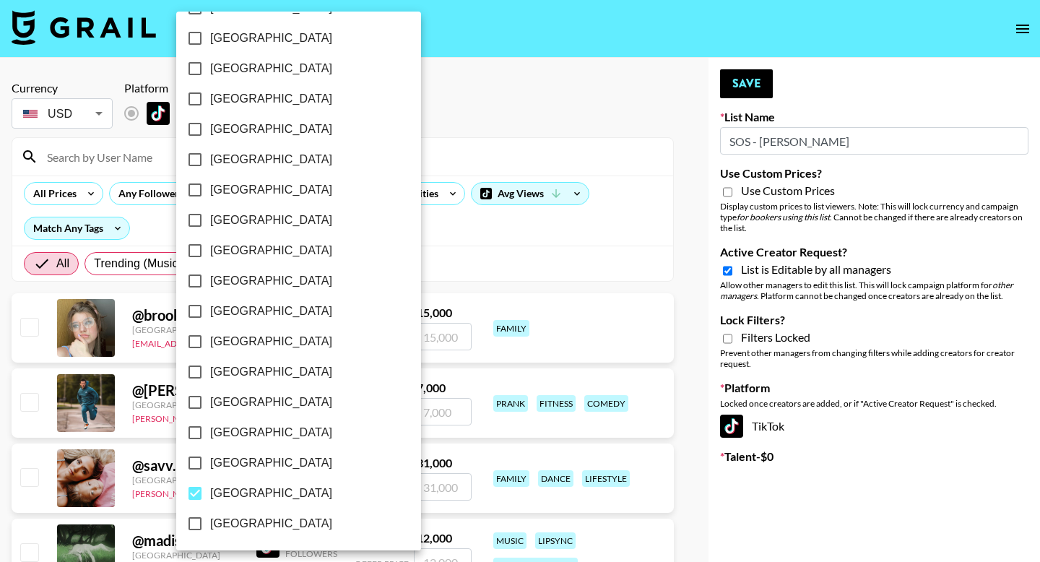
click at [474, 132] on div at bounding box center [520, 281] width 1040 height 562
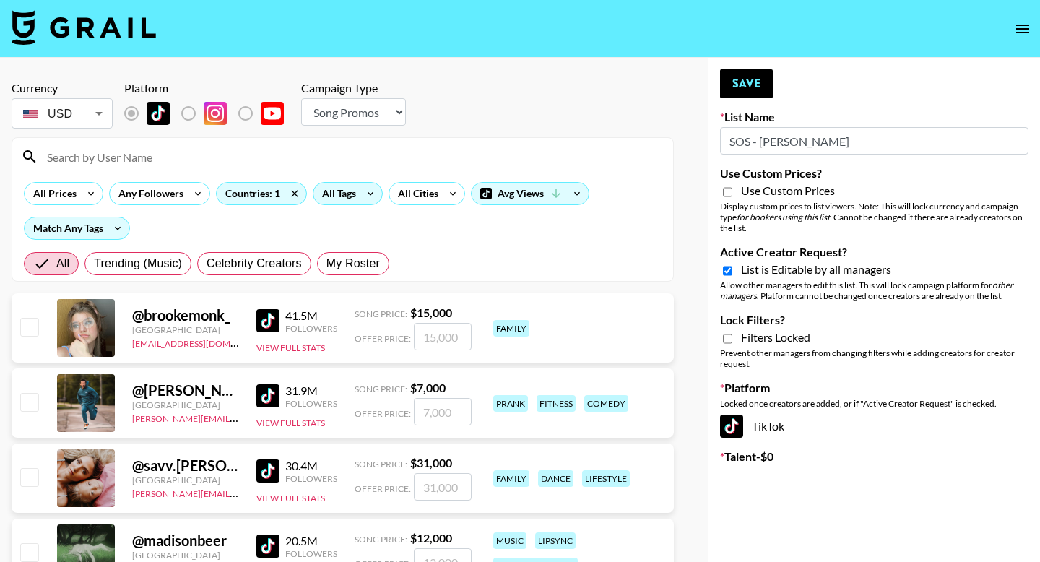
click at [344, 192] on div "All Tags" at bounding box center [336, 194] width 46 height 22
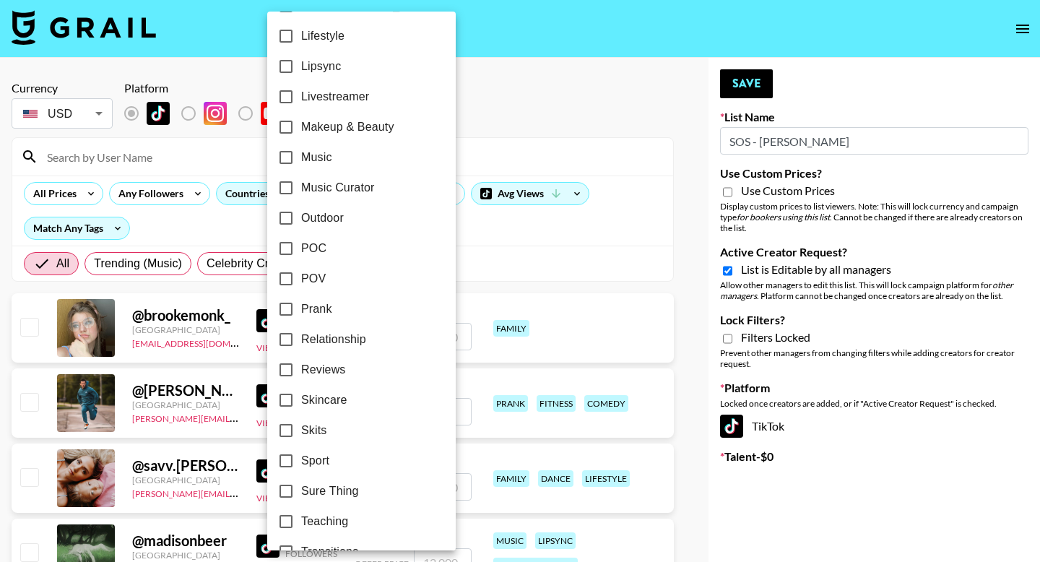
scroll to position [732, 0]
click at [286, 65] on input "Lipsync" at bounding box center [286, 65] width 30 height 30
checkbox input "true"
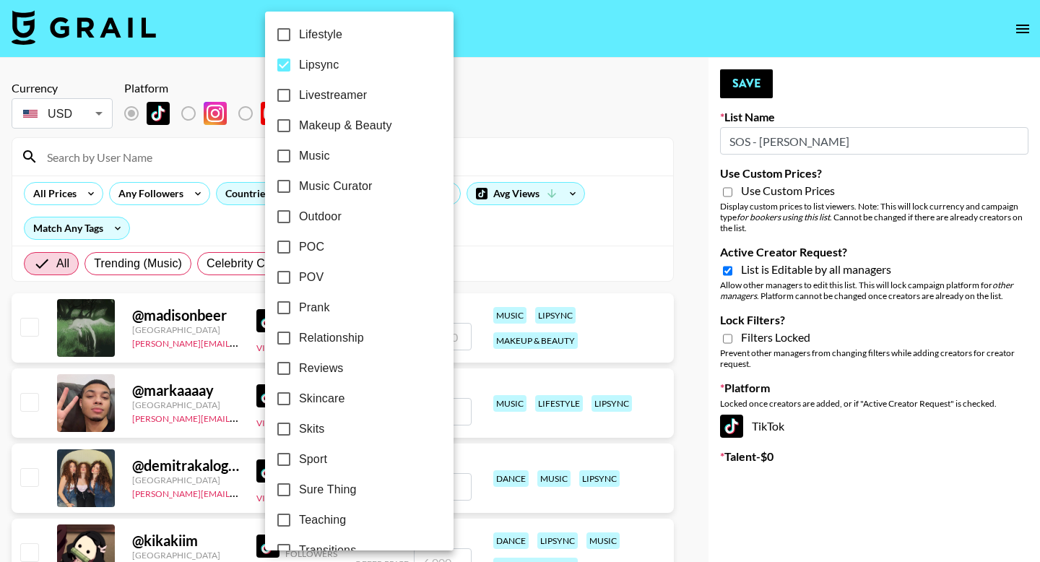
click at [286, 277] on input "POV" at bounding box center [284, 277] width 30 height 30
checkbox input "true"
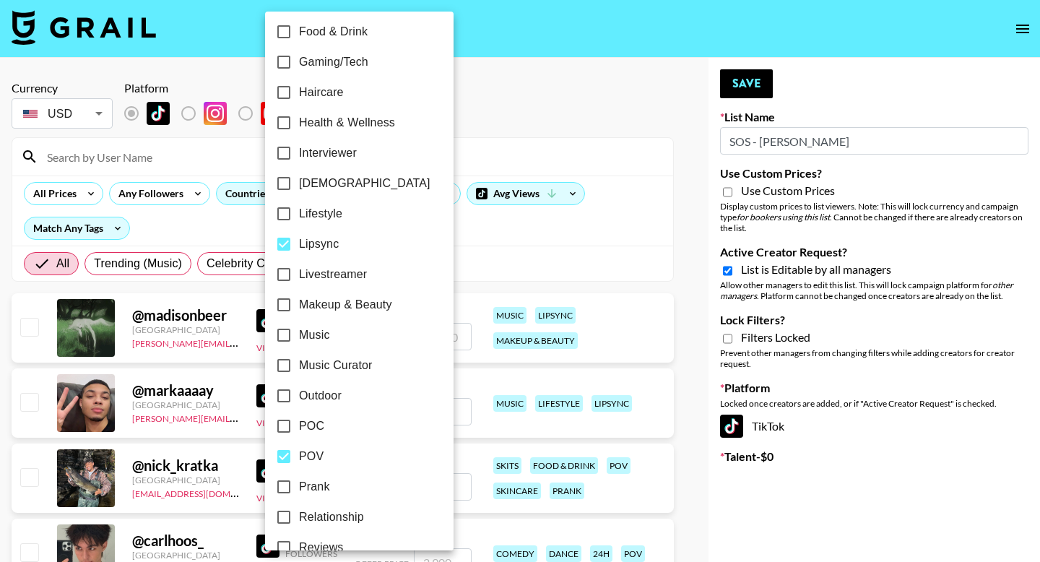
scroll to position [819, 0]
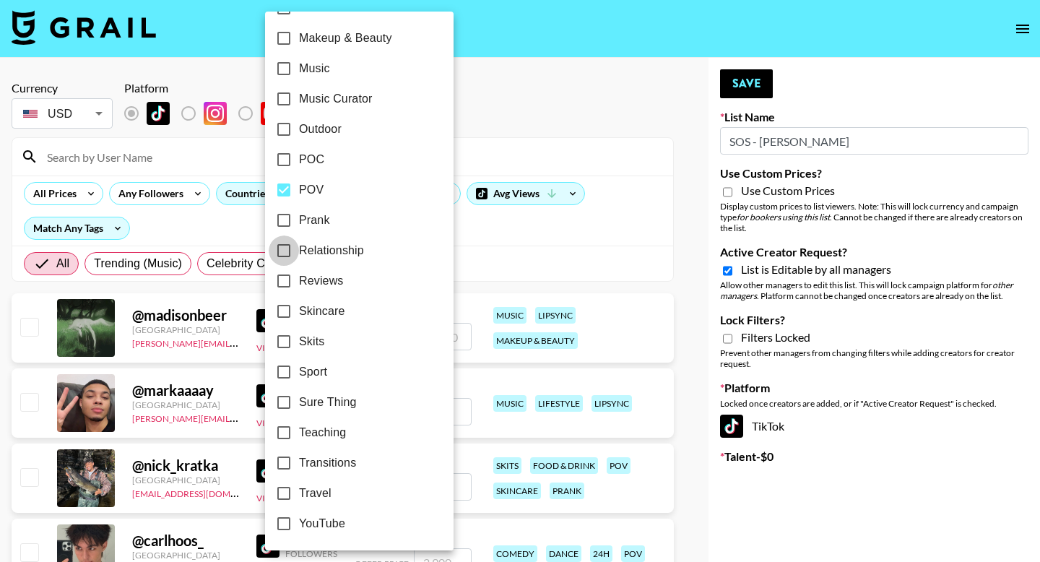
click at [280, 255] on input "Relationship" at bounding box center [284, 250] width 30 height 30
checkbox input "true"
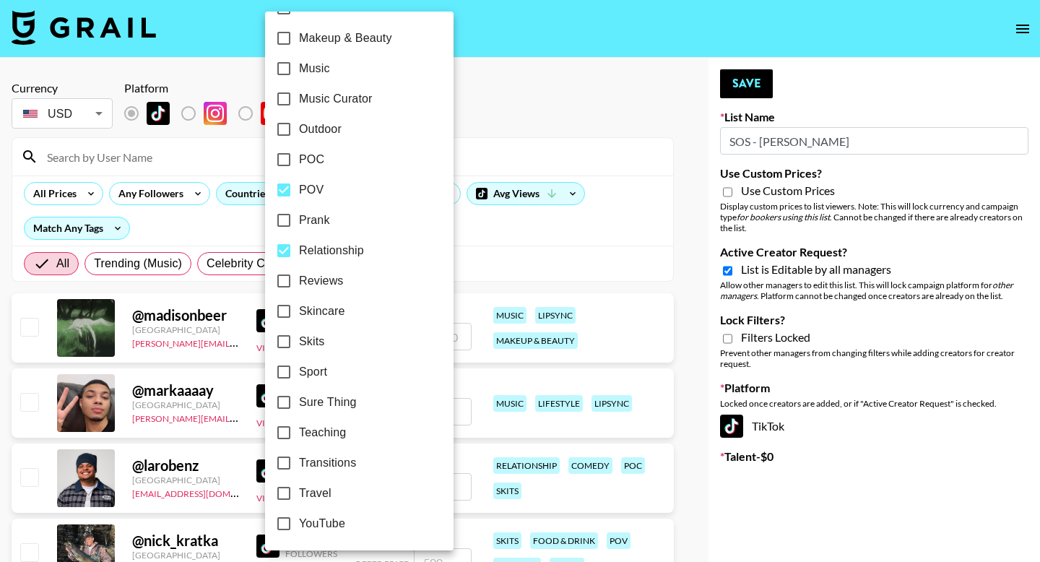
click at [519, 85] on div at bounding box center [520, 281] width 1040 height 562
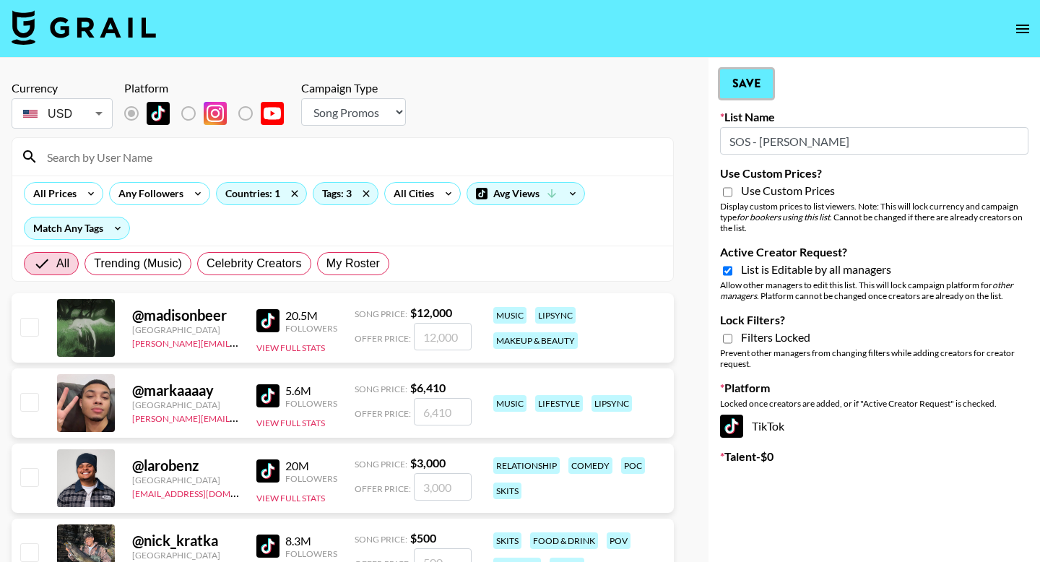
click at [734, 93] on button "Save" at bounding box center [746, 83] width 53 height 29
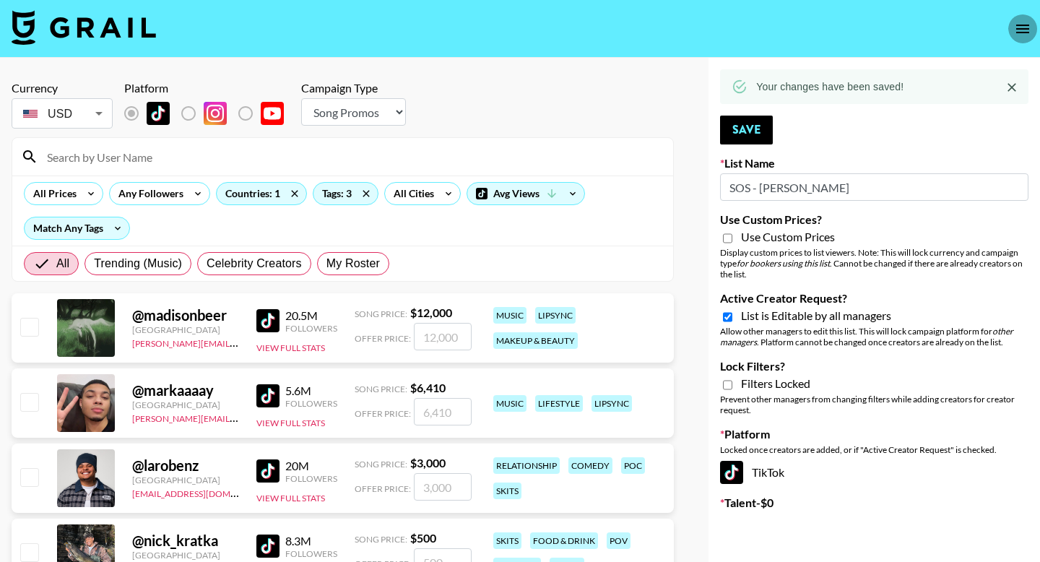
click at [1022, 33] on icon "open drawer" at bounding box center [1022, 29] width 13 height 9
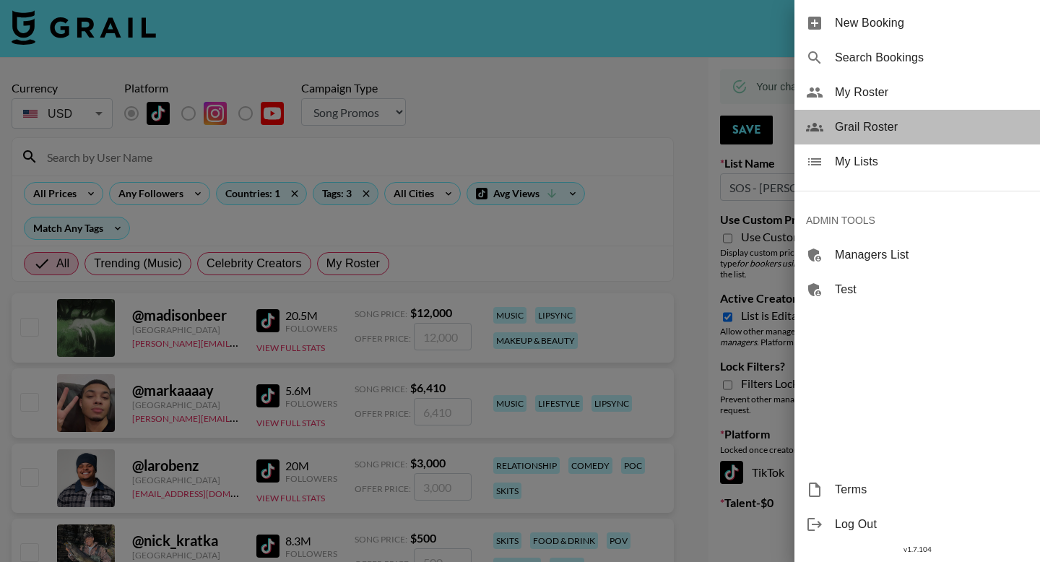
click at [880, 129] on span "Grail Roster" at bounding box center [932, 126] width 194 height 17
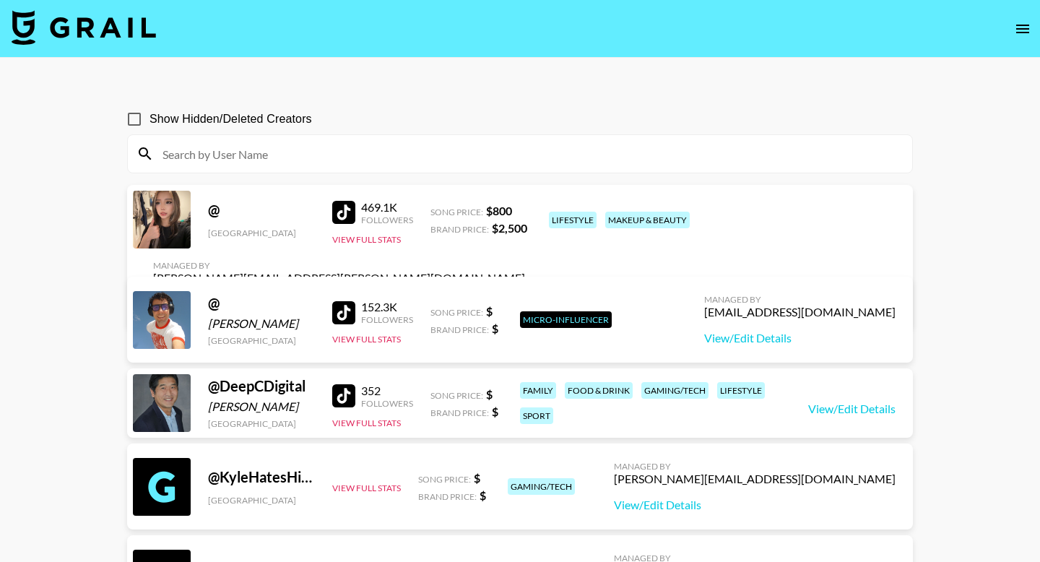
click at [462, 153] on input at bounding box center [529, 153] width 750 height 23
click at [1037, 39] on nav at bounding box center [520, 29] width 1040 height 58
click at [1028, 22] on icon "open drawer" at bounding box center [1022, 28] width 17 height 17
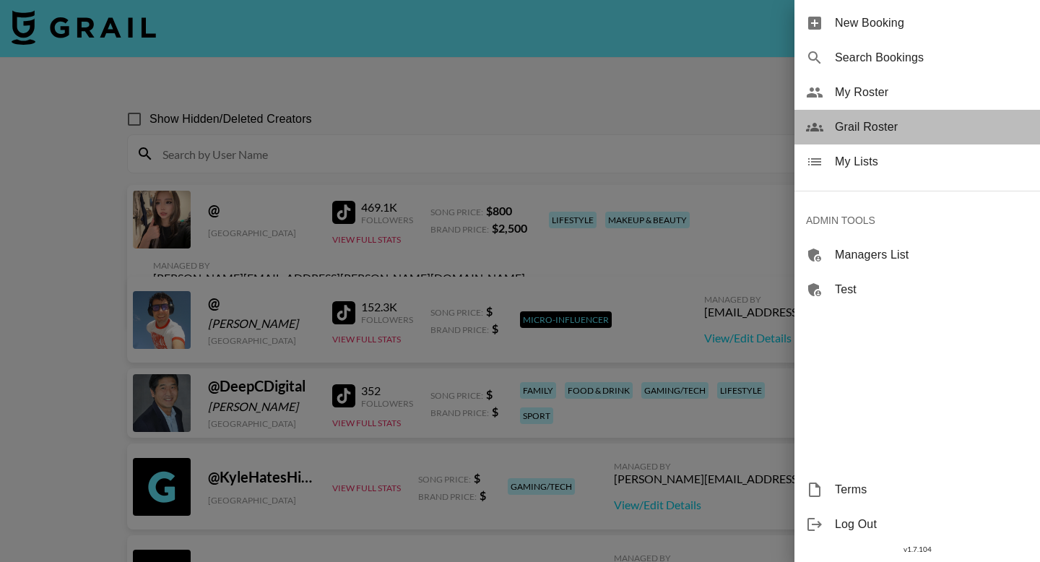
click at [876, 129] on span "Grail Roster" at bounding box center [932, 126] width 194 height 17
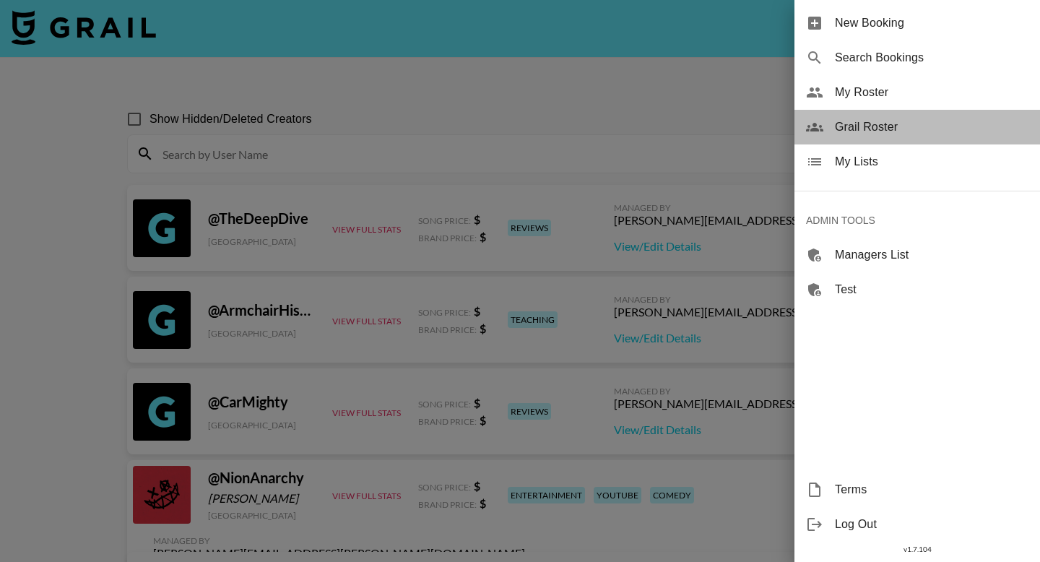
click at [876, 129] on span "Grail Roster" at bounding box center [932, 126] width 194 height 17
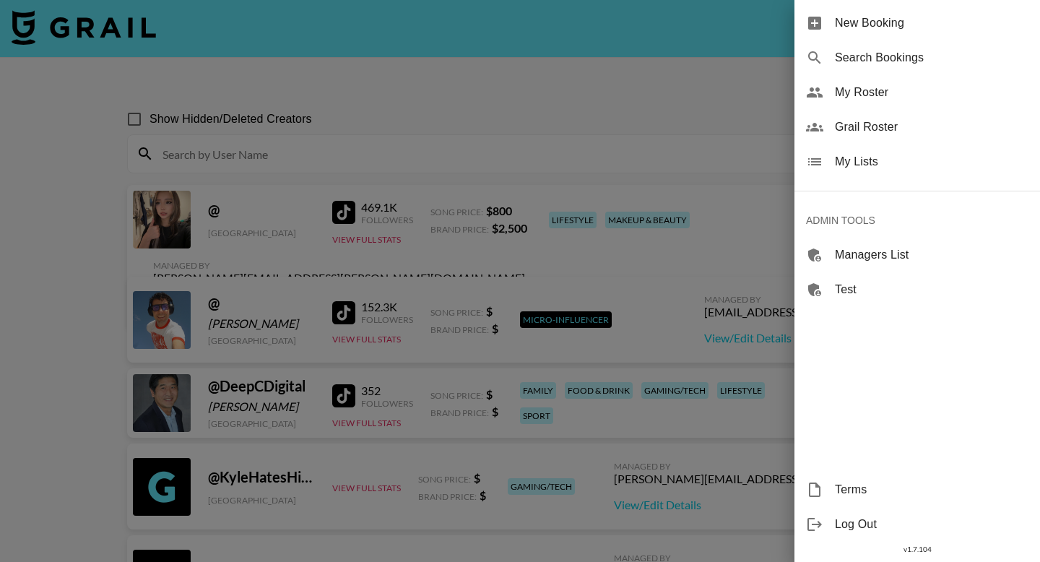
click at [877, 171] on div "My Lists" at bounding box center [918, 161] width 246 height 35
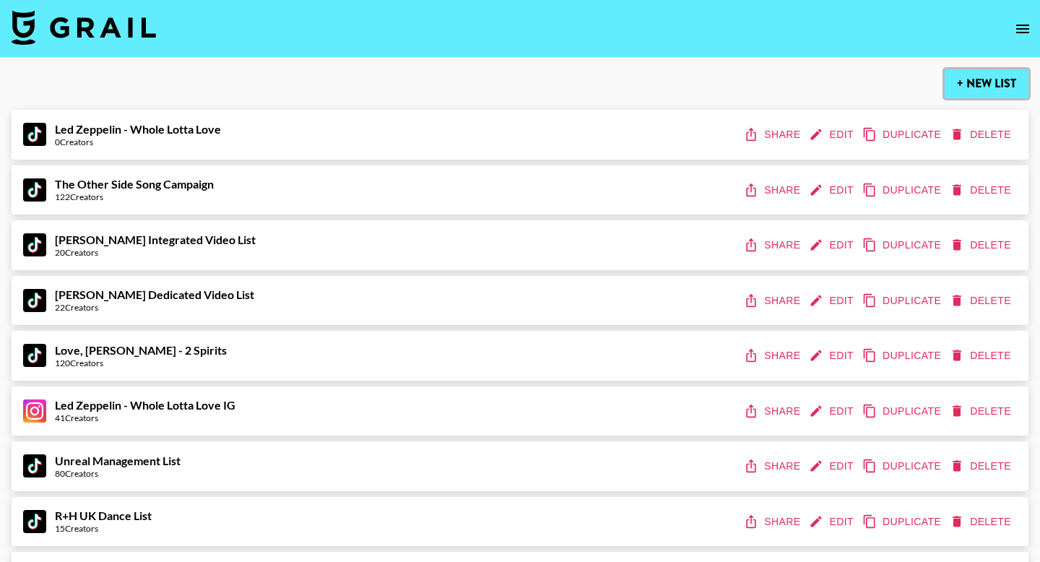
click at [966, 92] on button "+ New List" at bounding box center [987, 83] width 84 height 29
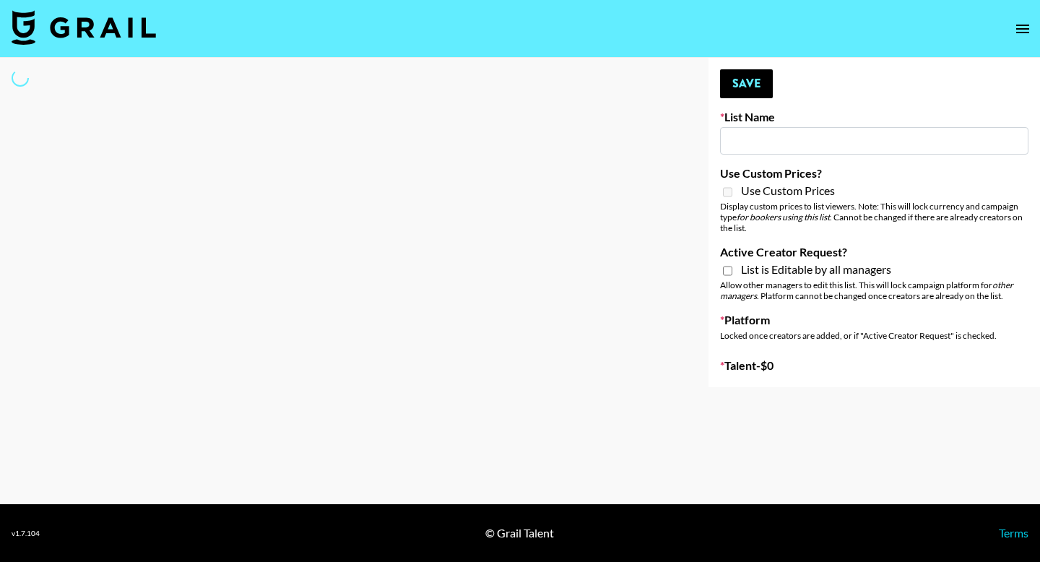
click at [769, 147] on input at bounding box center [874, 140] width 308 height 27
paste input "Laundry Day - Supermodel"
type input "Laundry Day - Supermodel"
select select "Song"
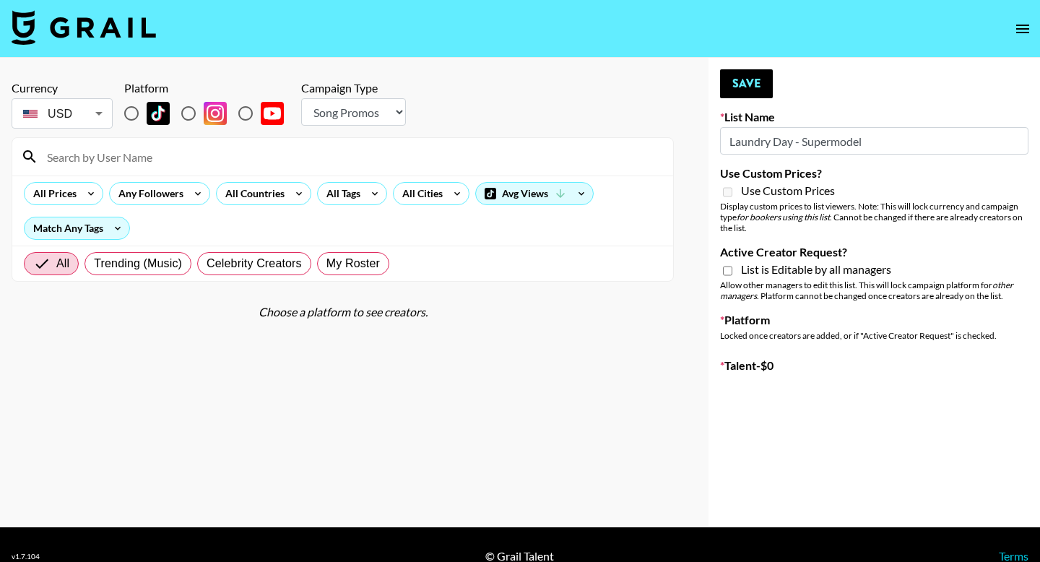
type input "New List"
radio input "true"
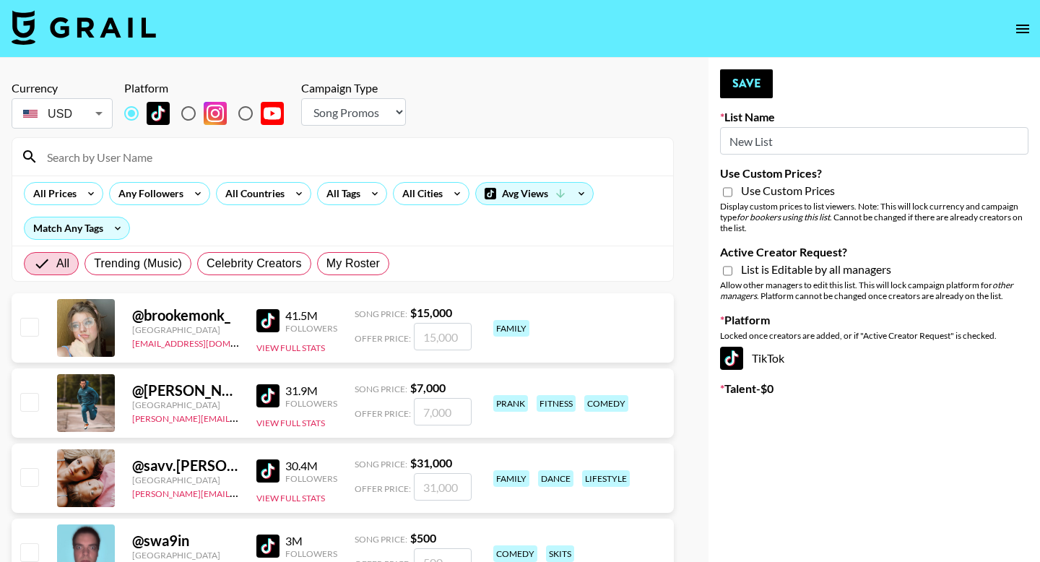
paste input "Laundry Day - Supermodel"
click at [788, 142] on input "New ListLaundry Day - Supermodel" at bounding box center [874, 140] width 308 height 27
click at [787, 142] on input "New ListLaundry Day - Supermodel" at bounding box center [874, 140] width 308 height 27
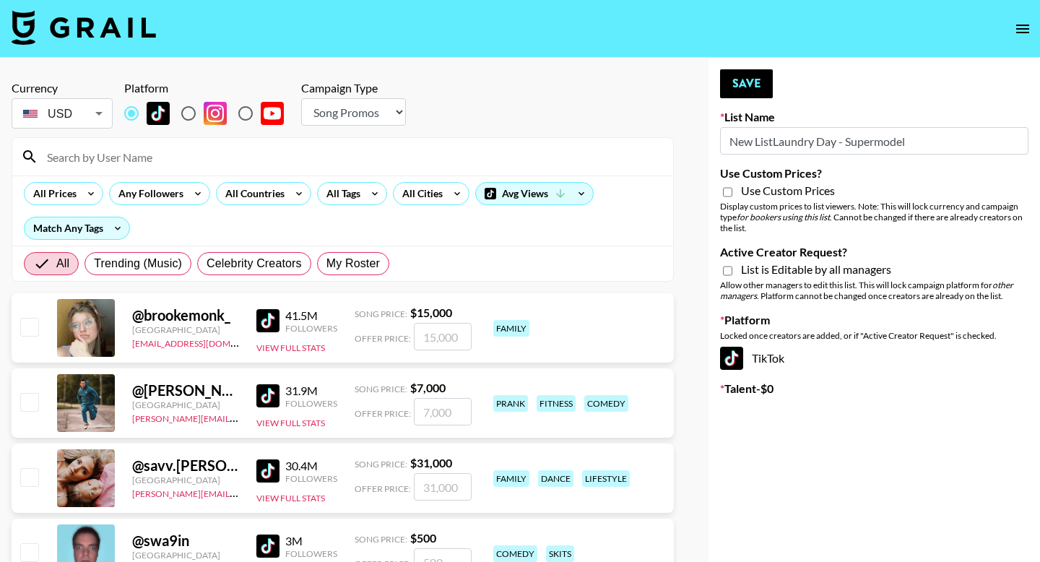
paste input
type input "Laundry Day - Supermodel"
click at [728, 269] on input "Active Creator Request?" at bounding box center [727, 270] width 9 height 13
checkbox input "true"
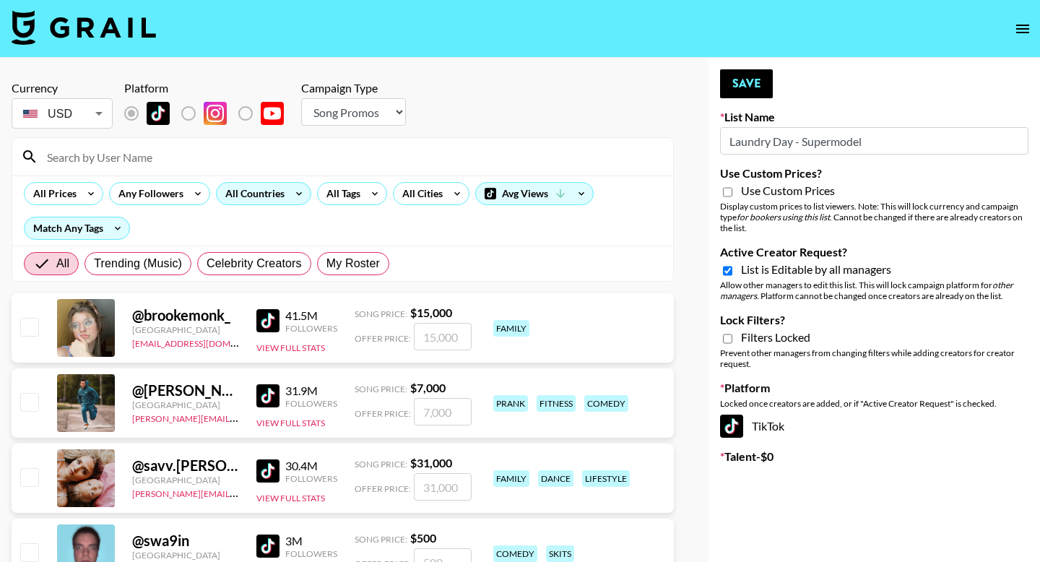
click at [272, 194] on div "All Countries" at bounding box center [252, 194] width 71 height 22
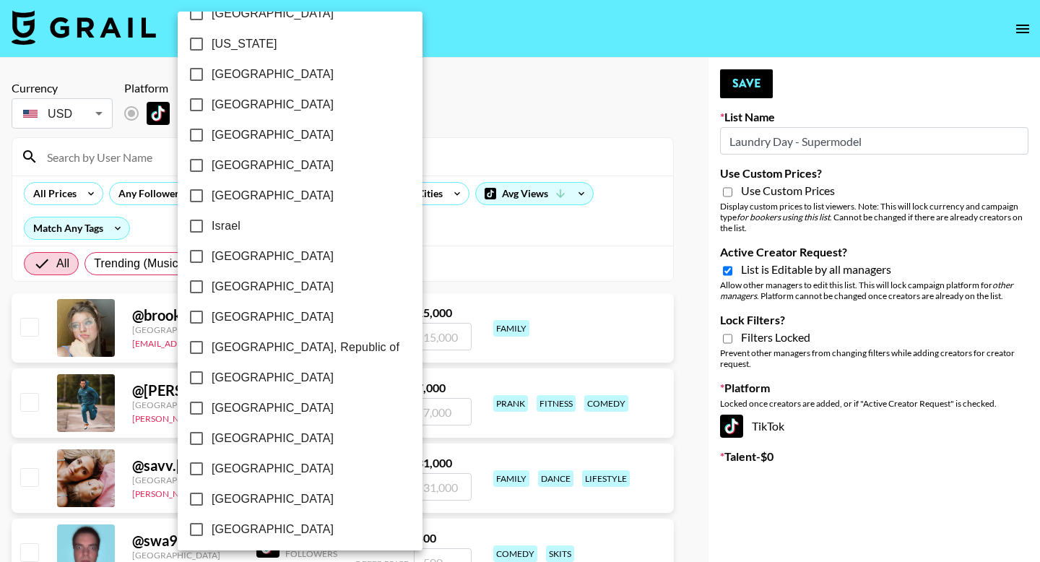
scroll to position [1122, 0]
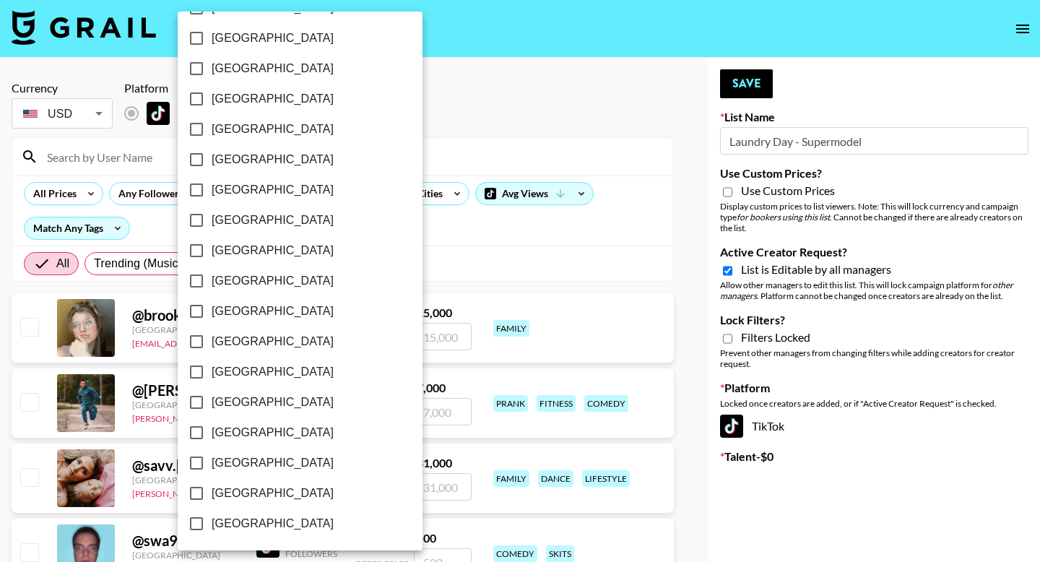
click at [197, 490] on input "[GEOGRAPHIC_DATA]" at bounding box center [196, 493] width 30 height 30
checkbox input "true"
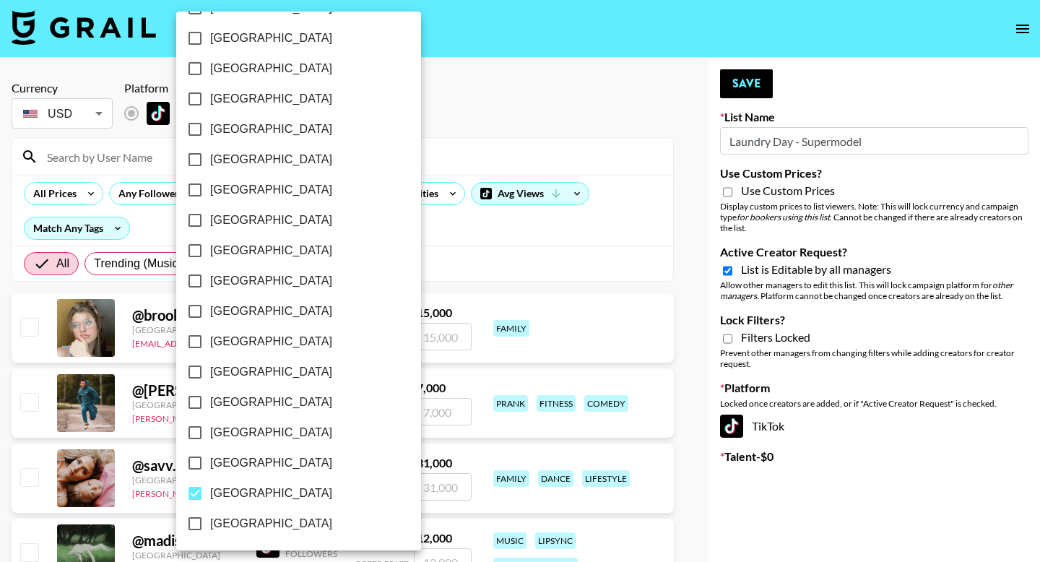
click at [539, 101] on div at bounding box center [520, 281] width 1040 height 562
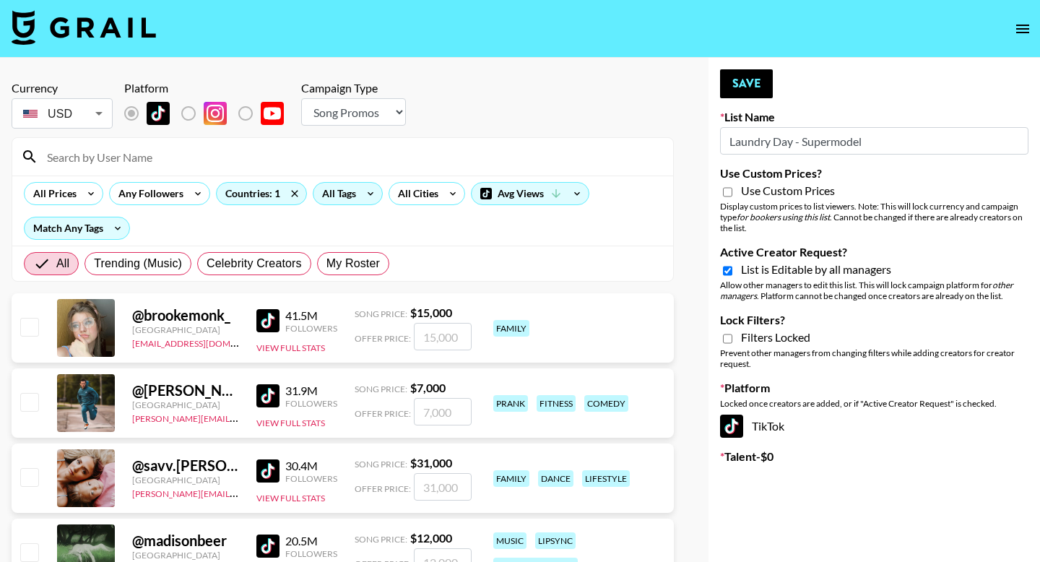
click at [358, 199] on div "All Tags" at bounding box center [348, 193] width 70 height 23
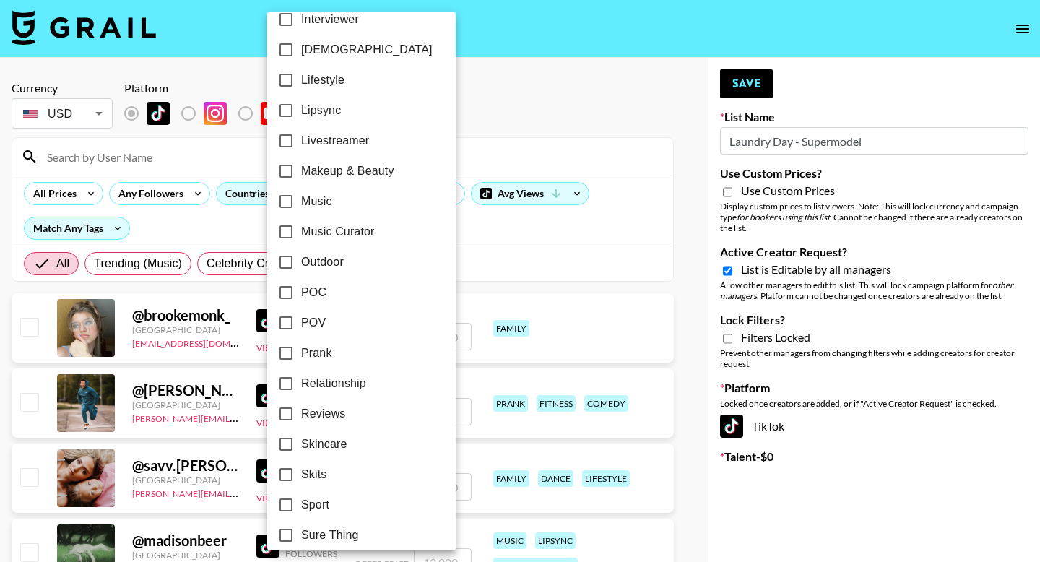
scroll to position [669, 0]
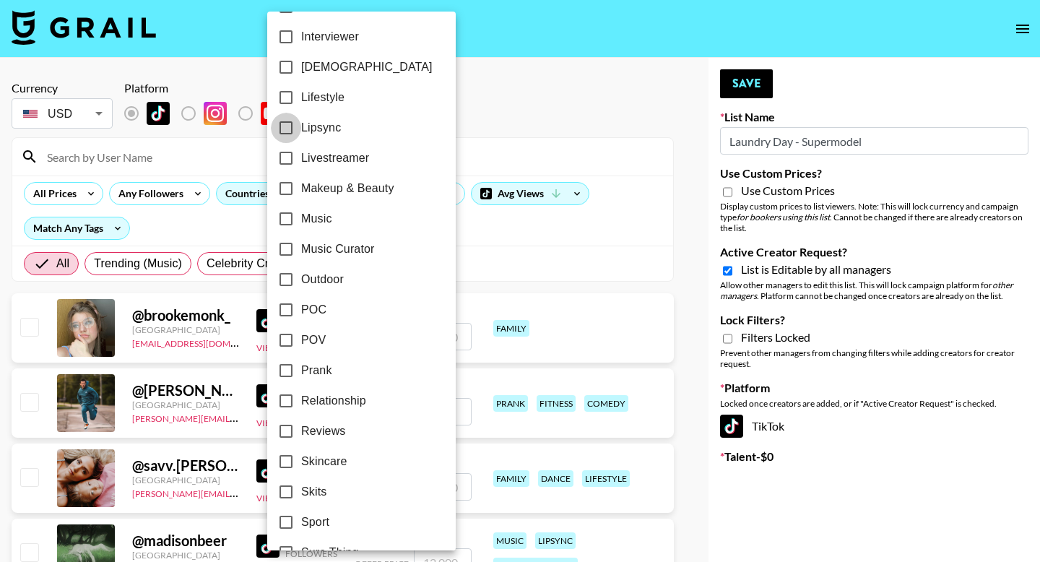
click at [290, 129] on input "Lipsync" at bounding box center [286, 128] width 30 height 30
checkbox input "true"
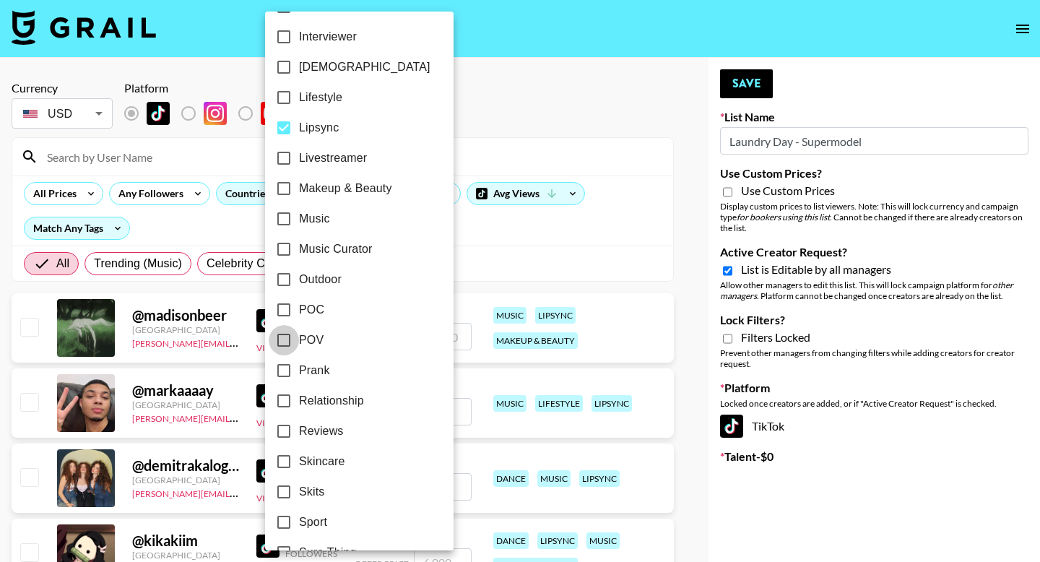
click at [290, 339] on input "POV" at bounding box center [284, 340] width 30 height 30
checkbox input "true"
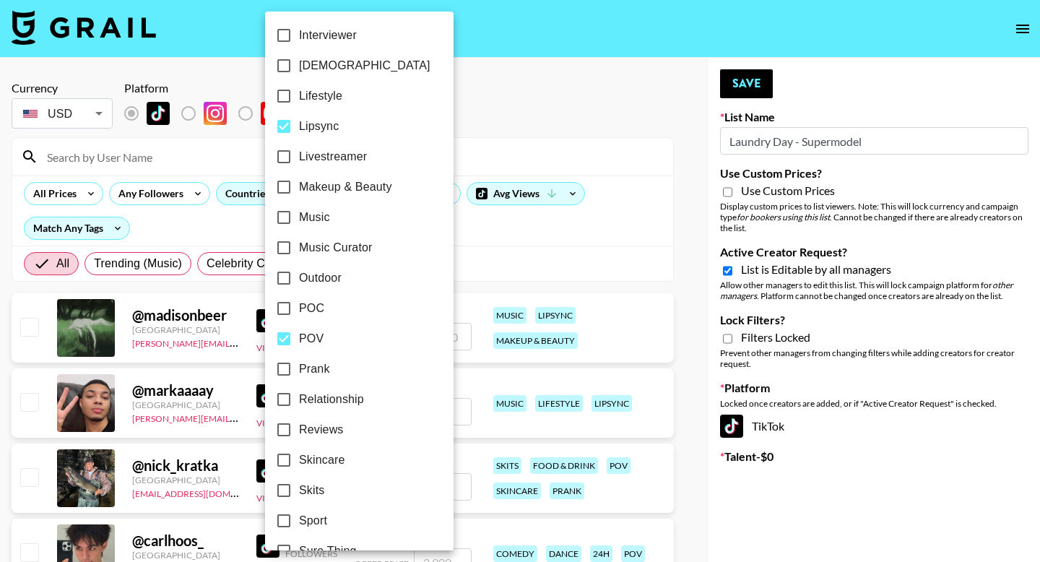
scroll to position [714, 0]
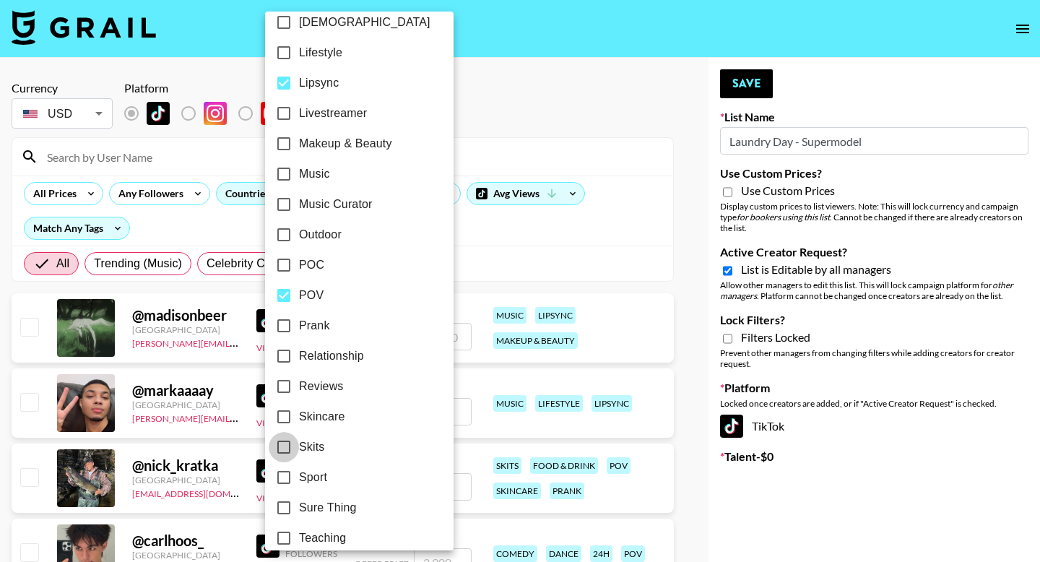
click at [284, 444] on input "Skits" at bounding box center [284, 447] width 30 height 30
checkbox input "true"
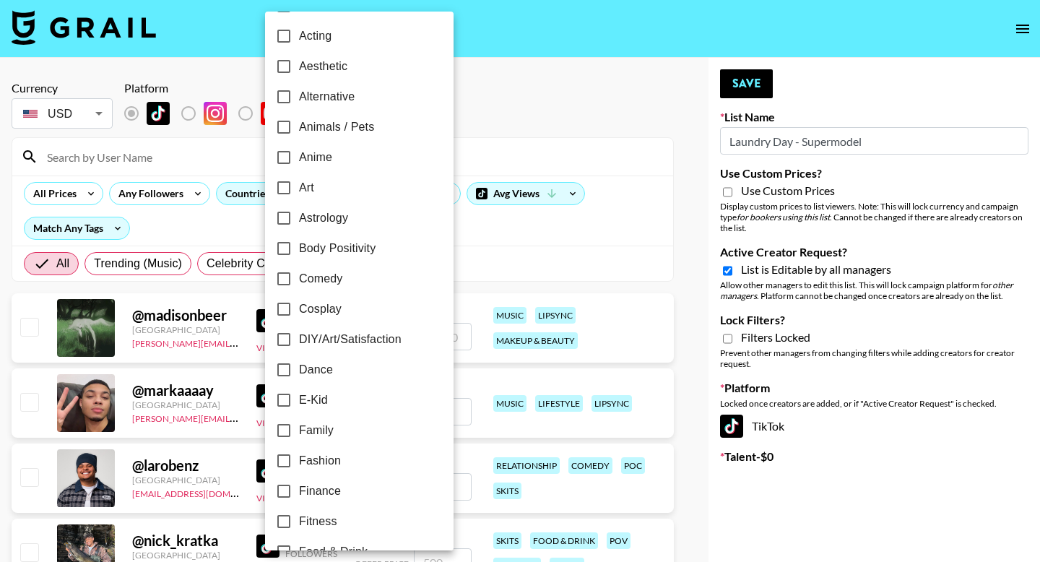
scroll to position [0, 0]
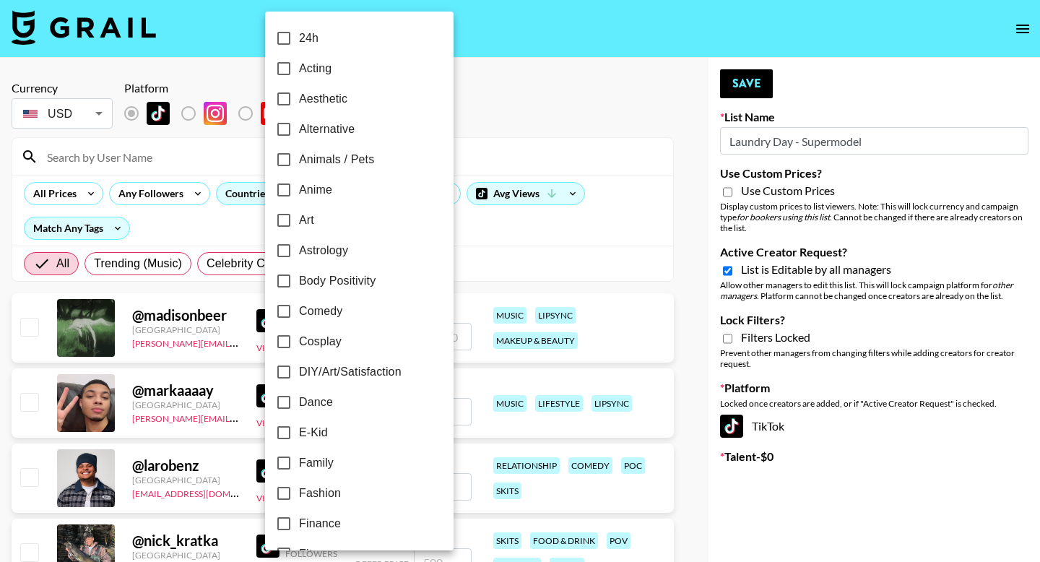
click at [290, 129] on input "Alternative" at bounding box center [284, 129] width 30 height 30
checkbox input "true"
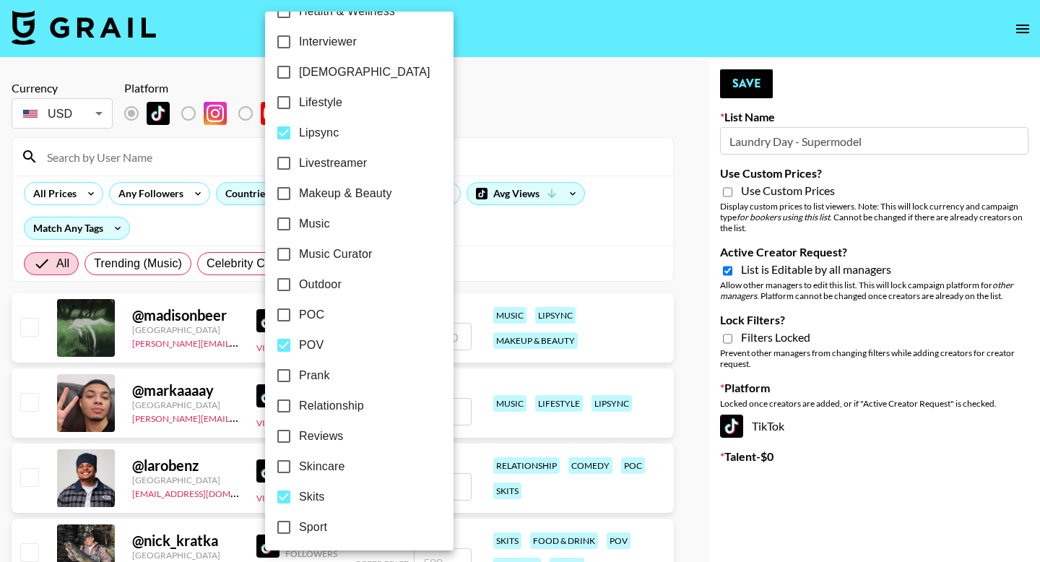
scroll to position [819, 0]
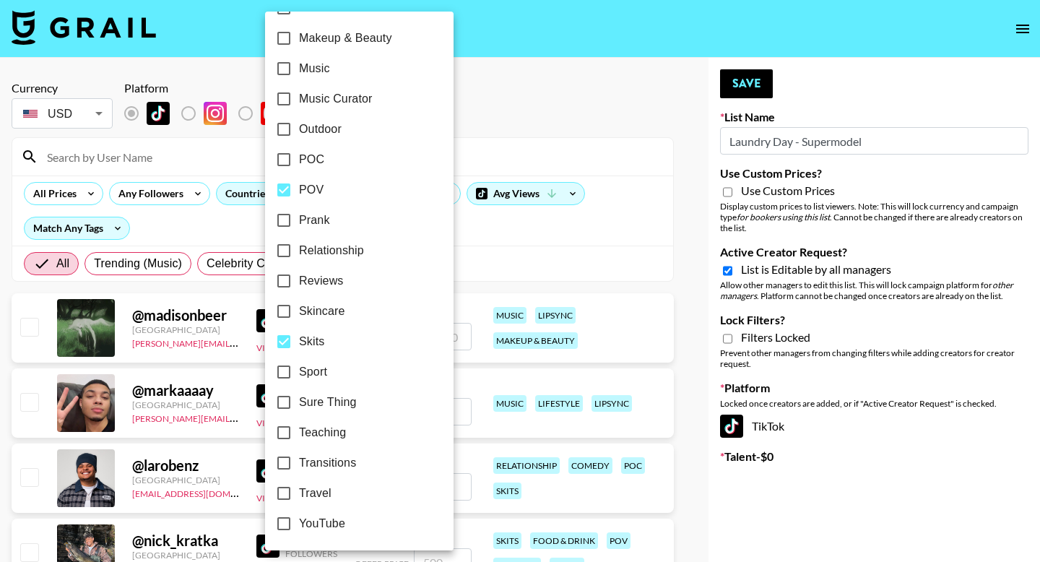
click at [522, 100] on div at bounding box center [520, 281] width 1040 height 562
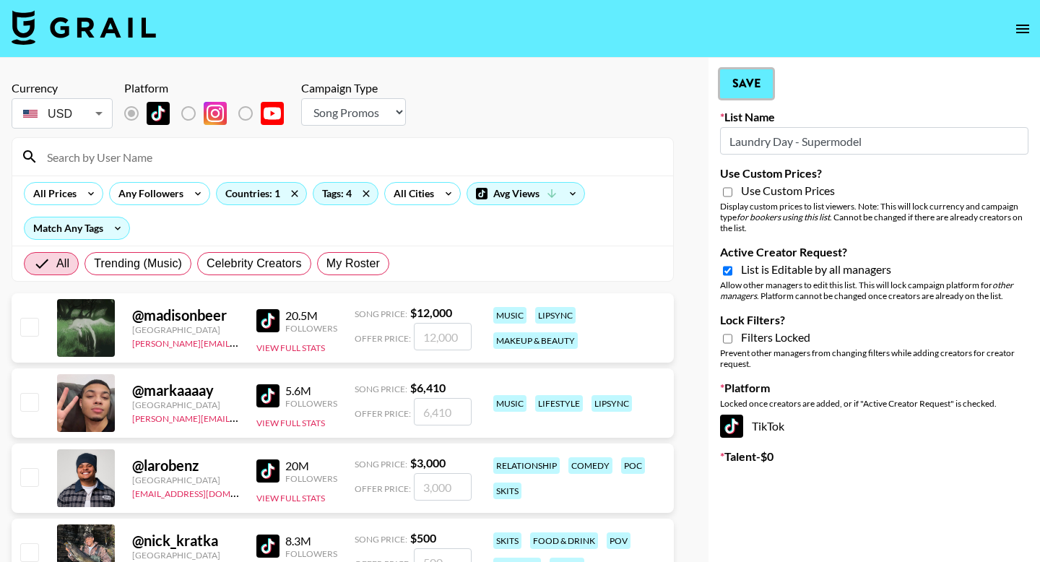
click at [731, 86] on button "Save" at bounding box center [746, 83] width 53 height 29
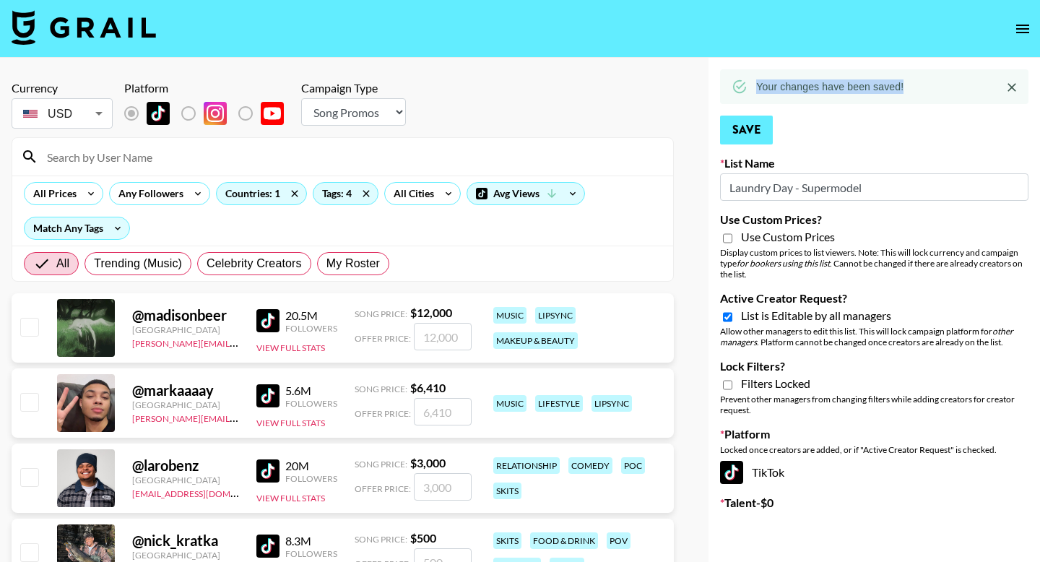
click at [731, 86] on div "Your changes have been saved!" at bounding box center [874, 86] width 308 height 35
click at [77, 199] on div "All Prices" at bounding box center [52, 194] width 55 height 22
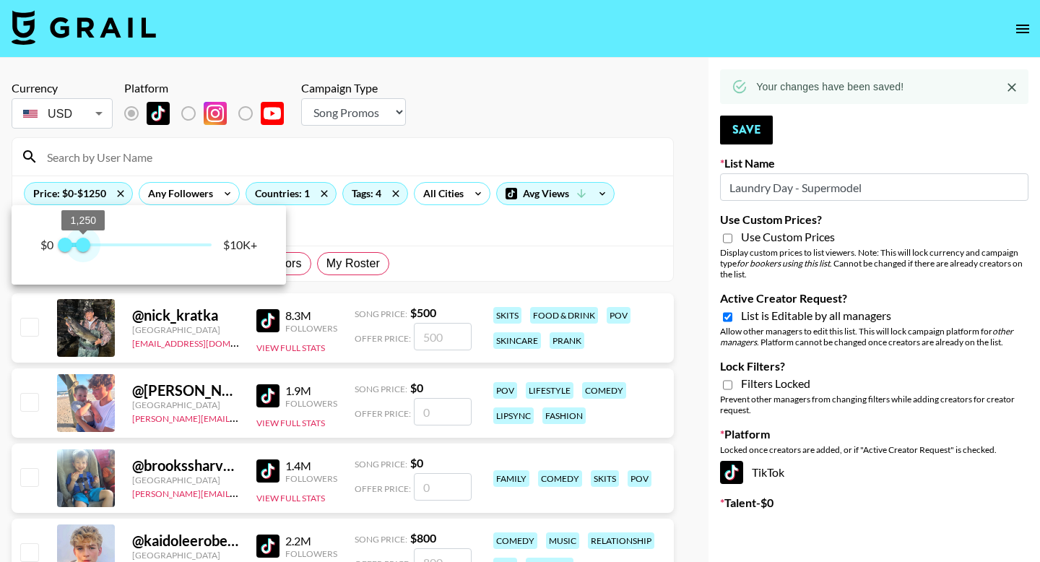
type input "500"
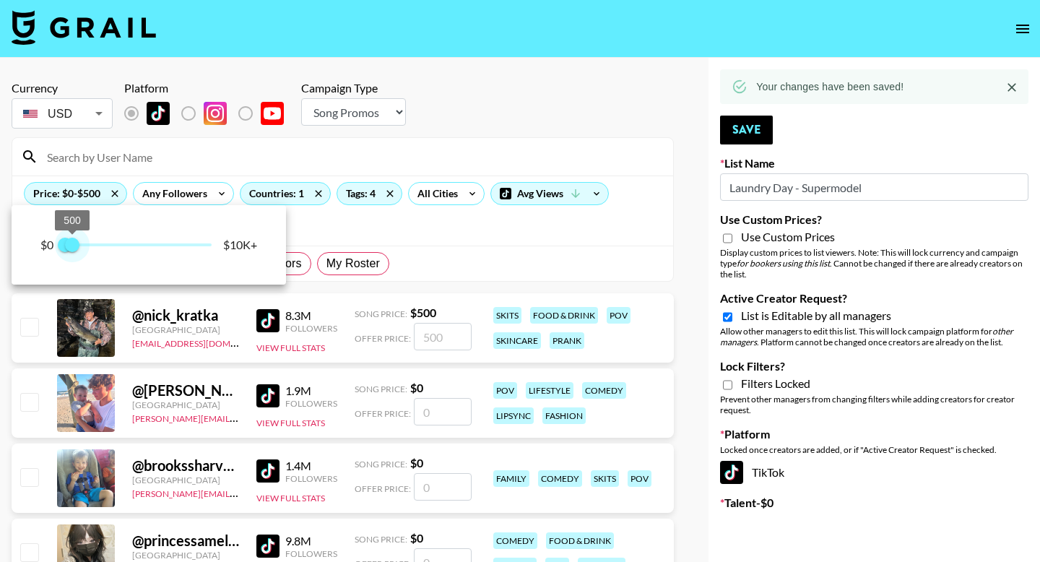
drag, startPoint x: 207, startPoint y: 242, endPoint x: 74, endPoint y: 242, distance: 132.2
click at [74, 242] on span "500" at bounding box center [72, 245] width 14 height 14
click at [449, 114] on div at bounding box center [520, 281] width 1040 height 562
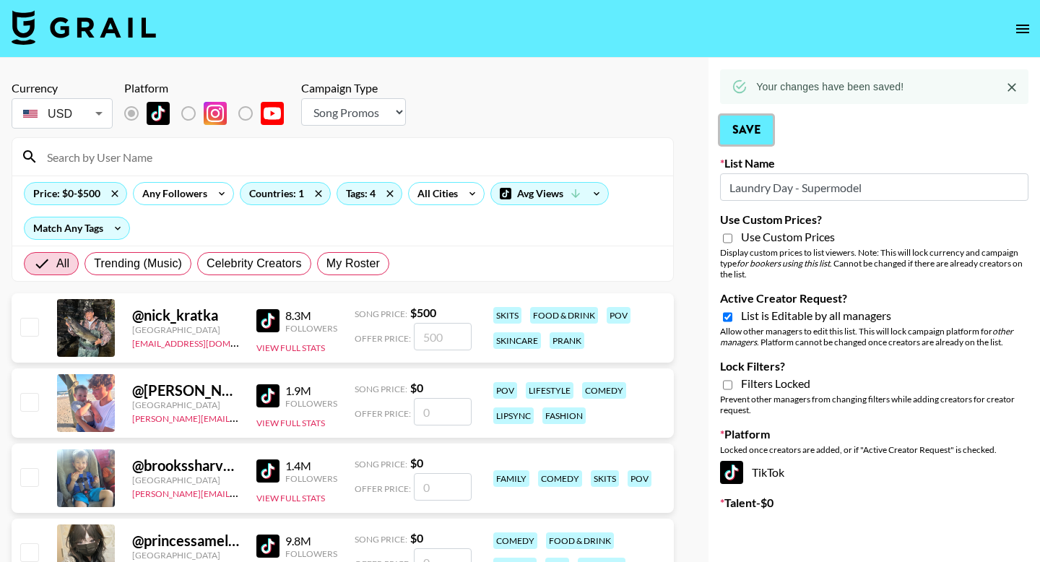
click at [748, 127] on button "Save" at bounding box center [746, 130] width 53 height 29
click at [743, 134] on button "Save" at bounding box center [746, 130] width 53 height 29
click at [737, 131] on button "Save" at bounding box center [746, 130] width 53 height 29
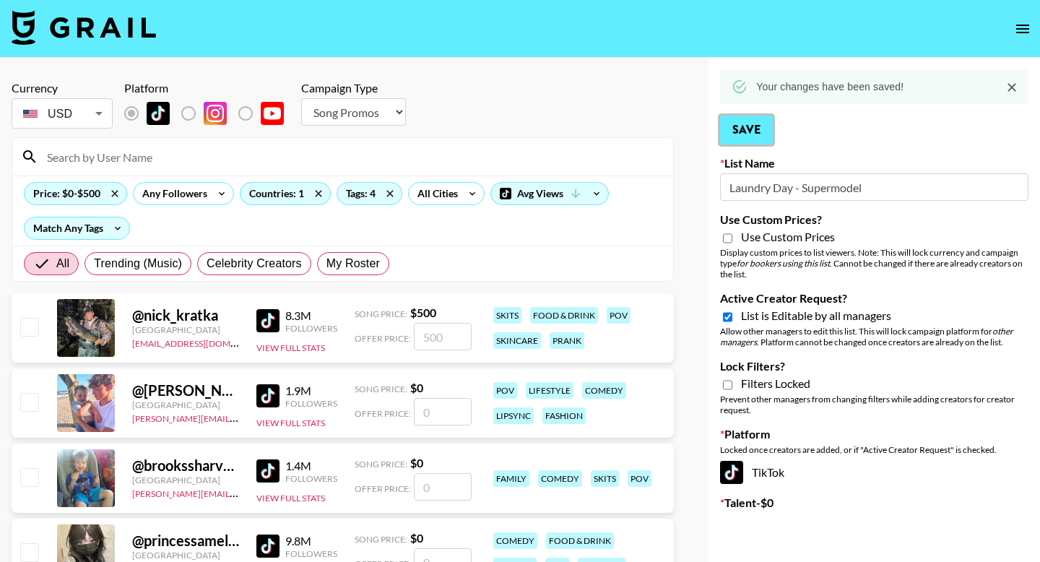
click at [737, 131] on button "Save" at bounding box center [746, 130] width 53 height 29
click at [1023, 25] on icon "open drawer" at bounding box center [1022, 28] width 17 height 17
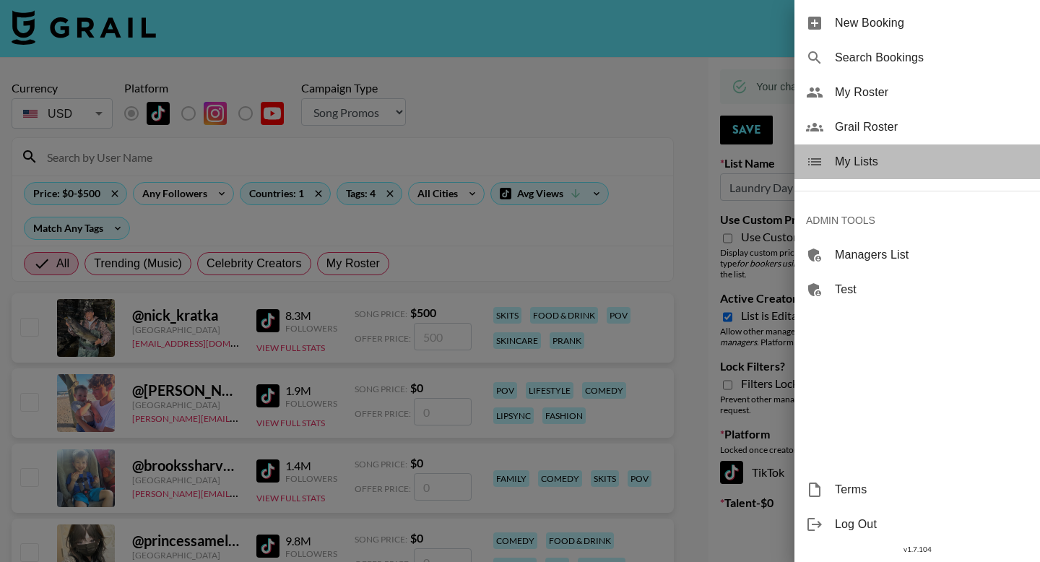
click at [889, 170] on span "My Lists" at bounding box center [932, 161] width 194 height 17
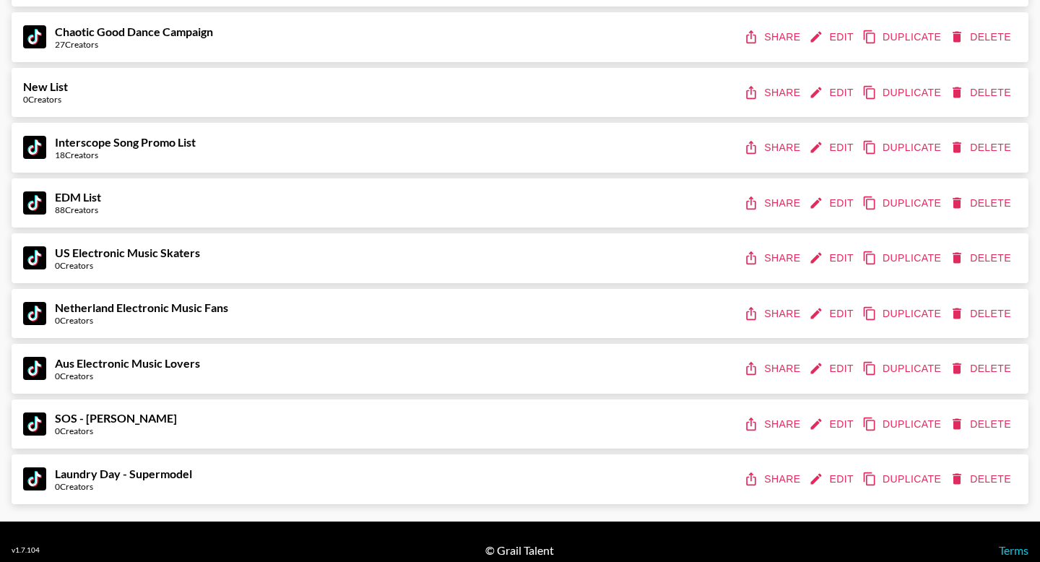
scroll to position [1109, 0]
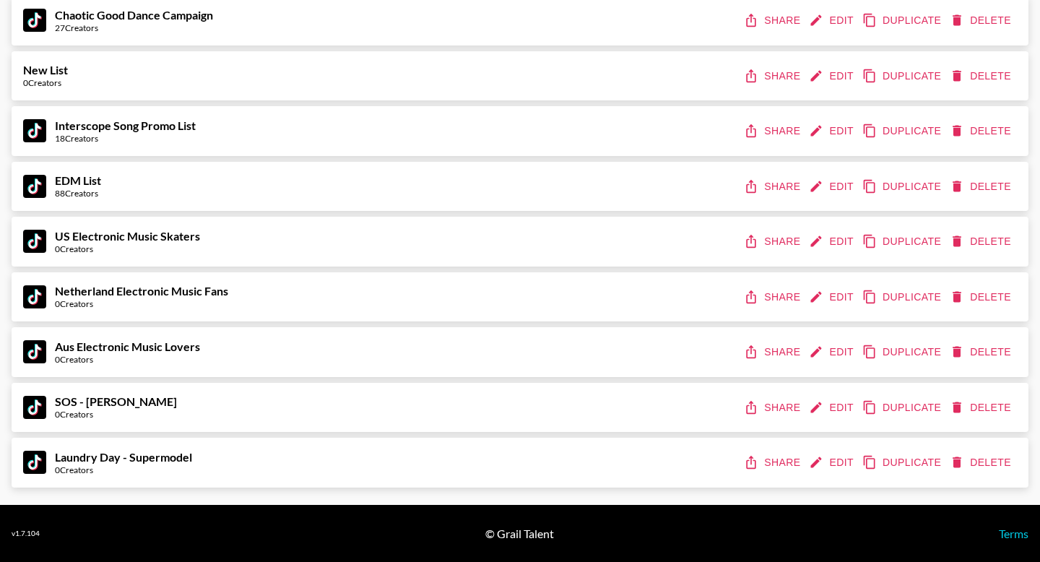
click at [767, 403] on button "Share" at bounding box center [773, 407] width 65 height 27
click at [782, 458] on button "Share" at bounding box center [773, 462] width 65 height 27
click at [774, 241] on button "Share" at bounding box center [773, 241] width 65 height 27
click at [778, 302] on button "Share" at bounding box center [773, 297] width 65 height 27
click at [779, 350] on button "Share" at bounding box center [773, 352] width 65 height 27
